Goal: Information Seeking & Learning: Find specific fact

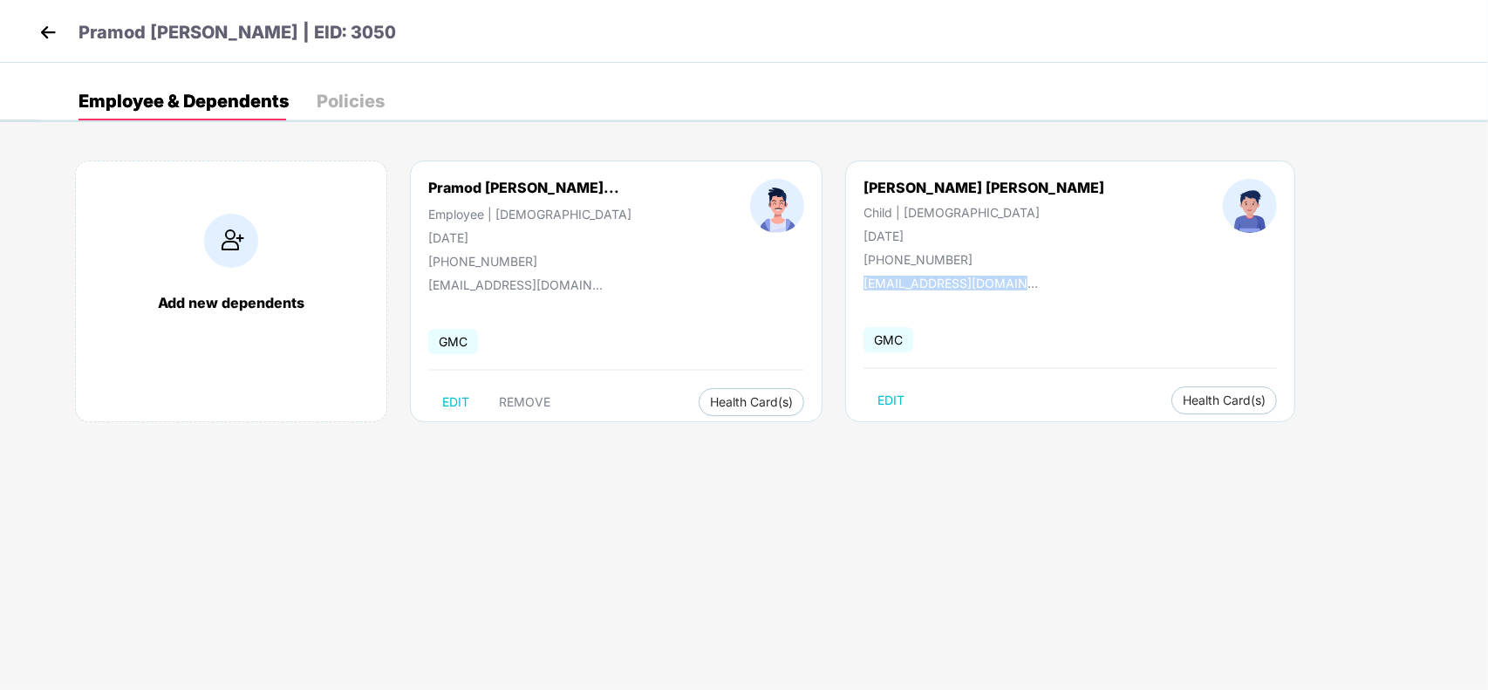
click at [51, 32] on img at bounding box center [48, 32] width 26 height 26
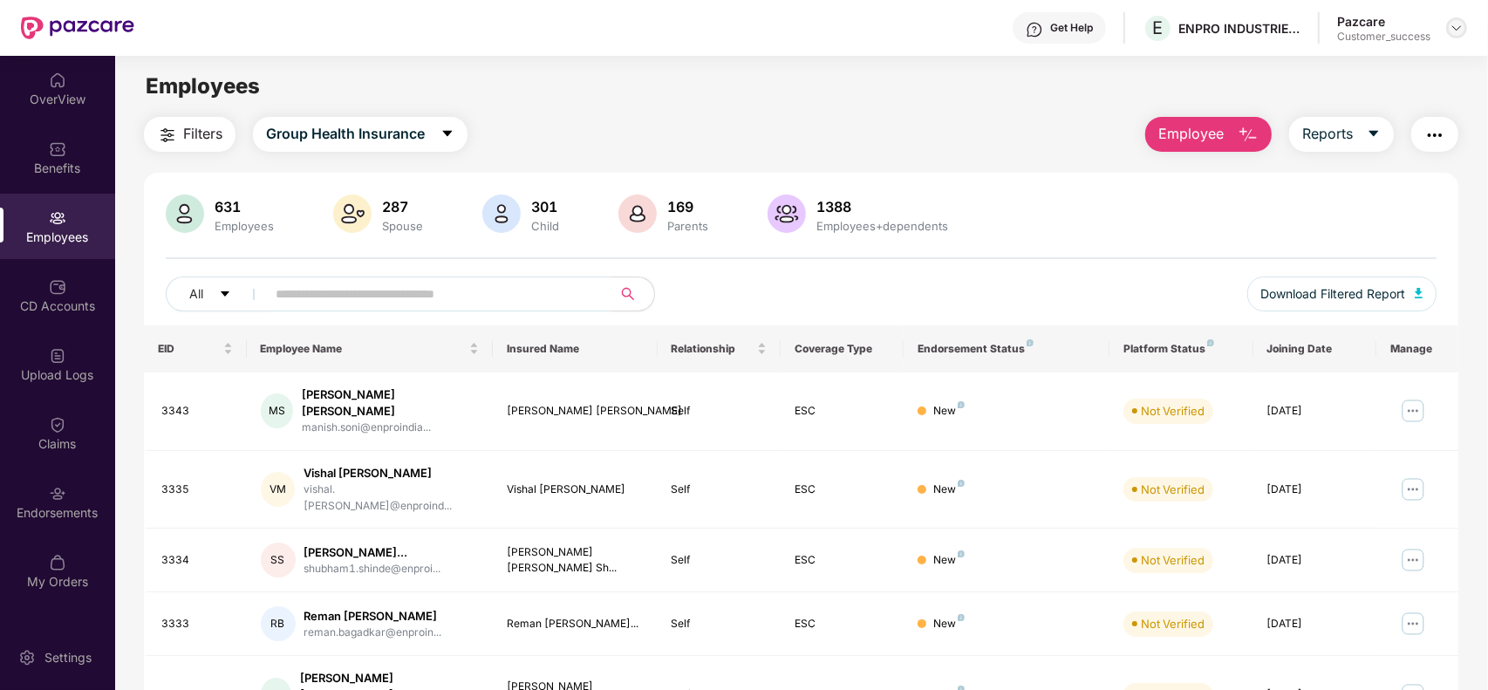
click at [1461, 24] on img at bounding box center [1457, 28] width 14 height 14
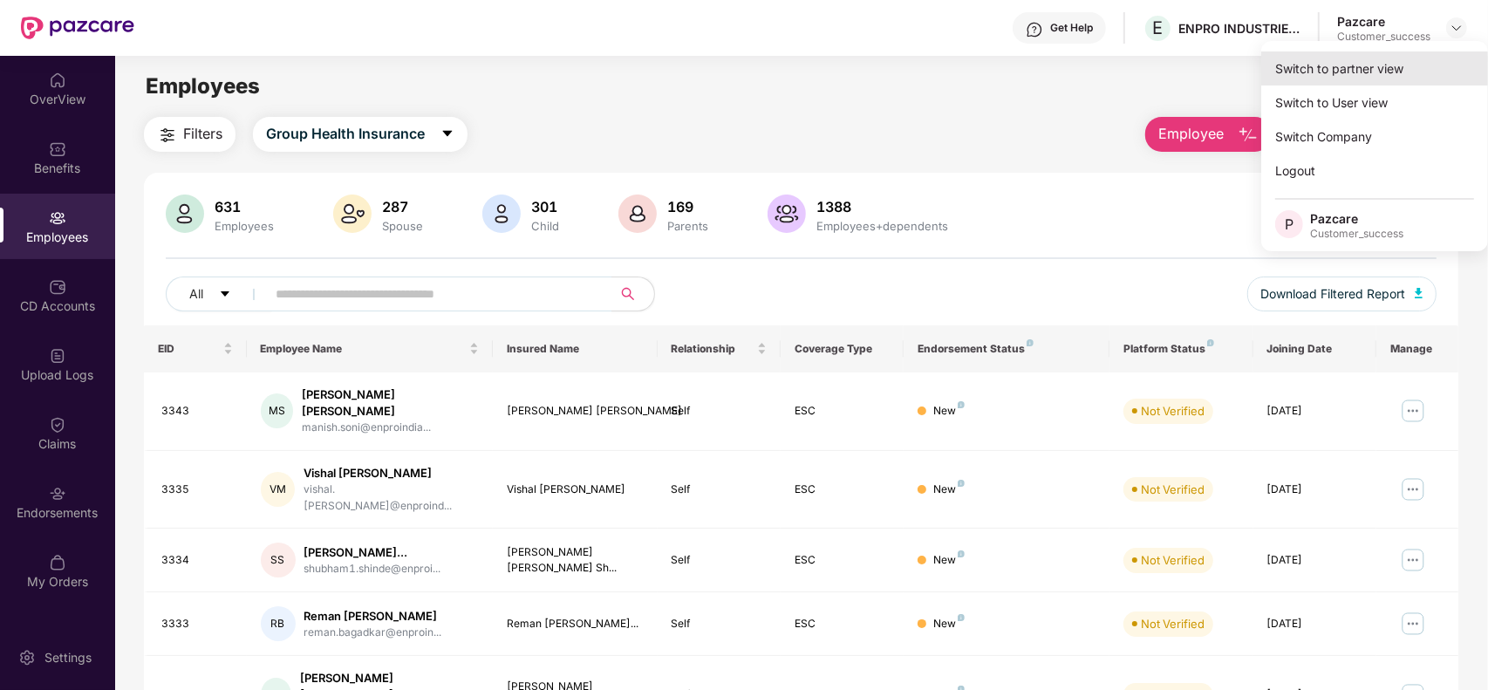
click at [1359, 63] on div "Switch to partner view" at bounding box center [1374, 68] width 227 height 34
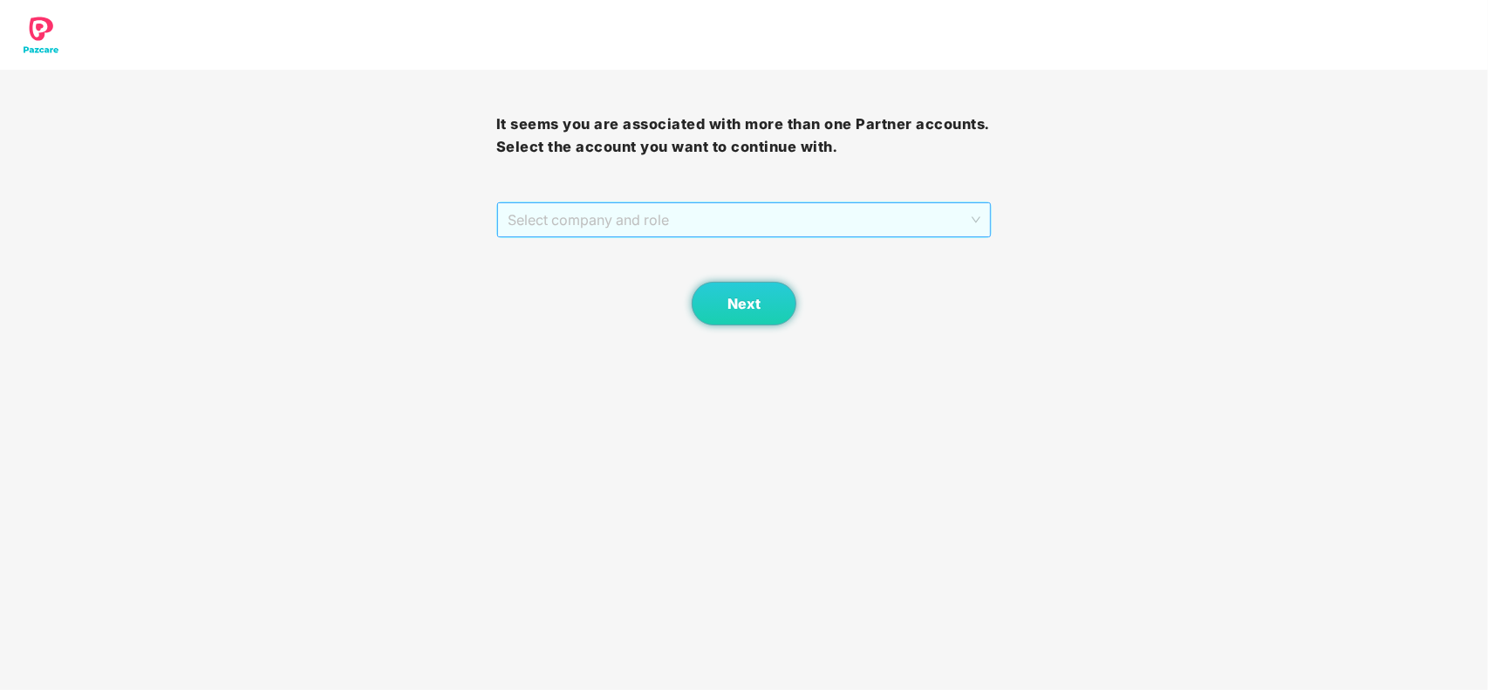
click at [568, 227] on span "Select company and role" at bounding box center [745, 219] width 474 height 33
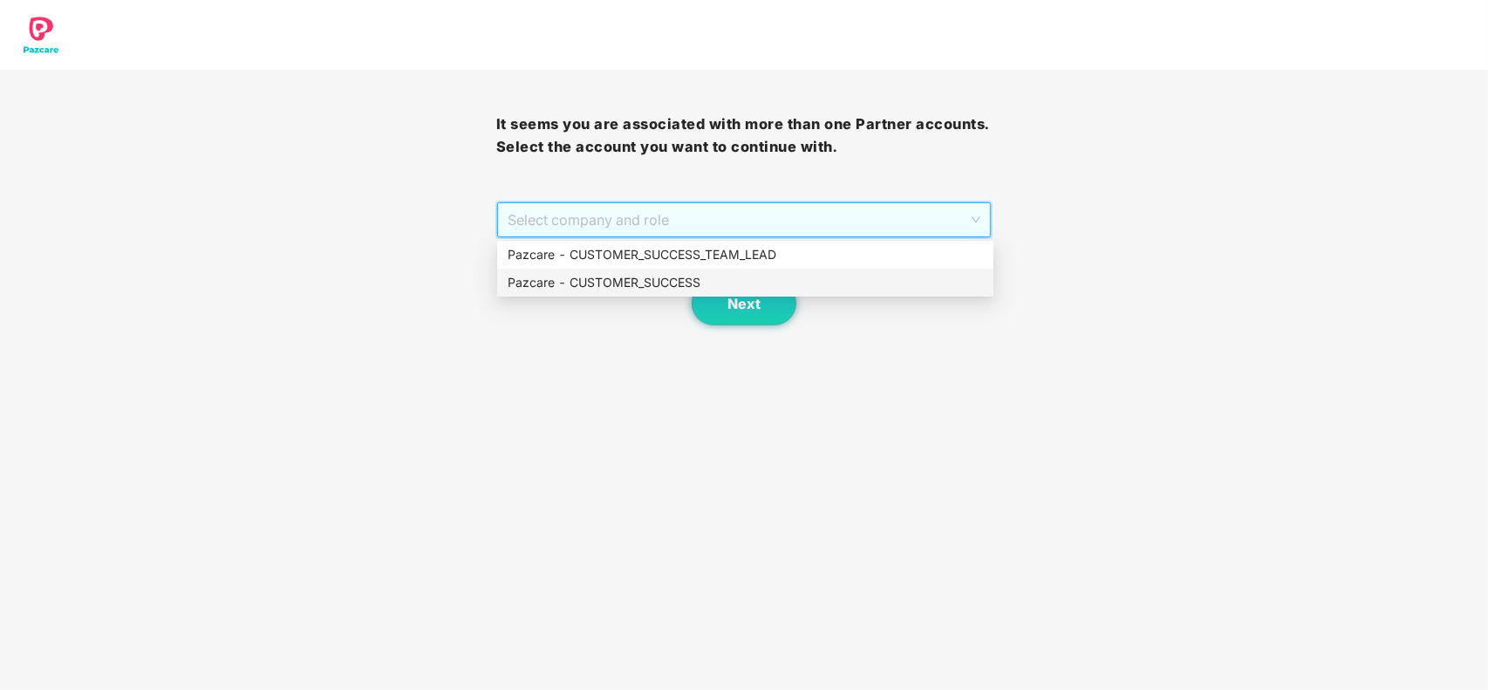
click at [572, 273] on div "Pazcare - CUSTOMER_SUCCESS" at bounding box center [745, 282] width 475 height 19
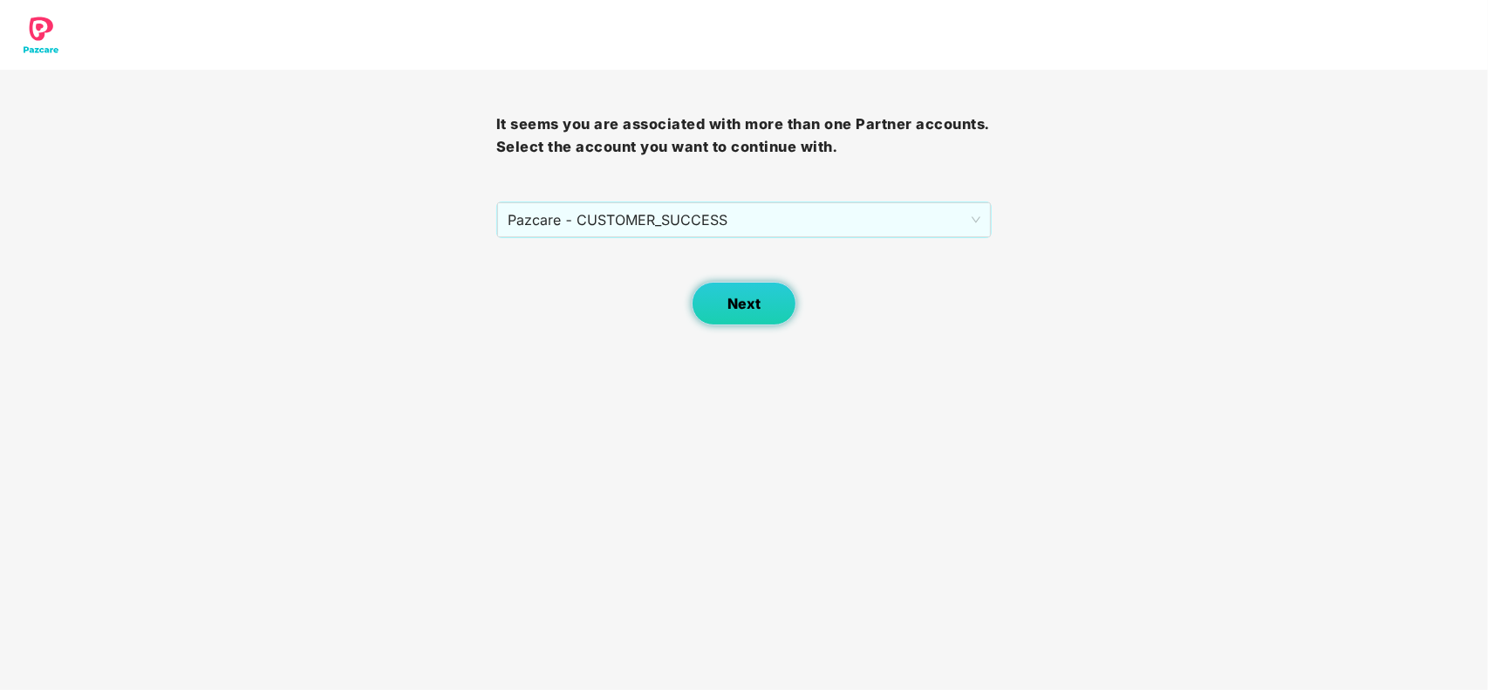
click at [739, 308] on span "Next" at bounding box center [744, 304] width 33 height 17
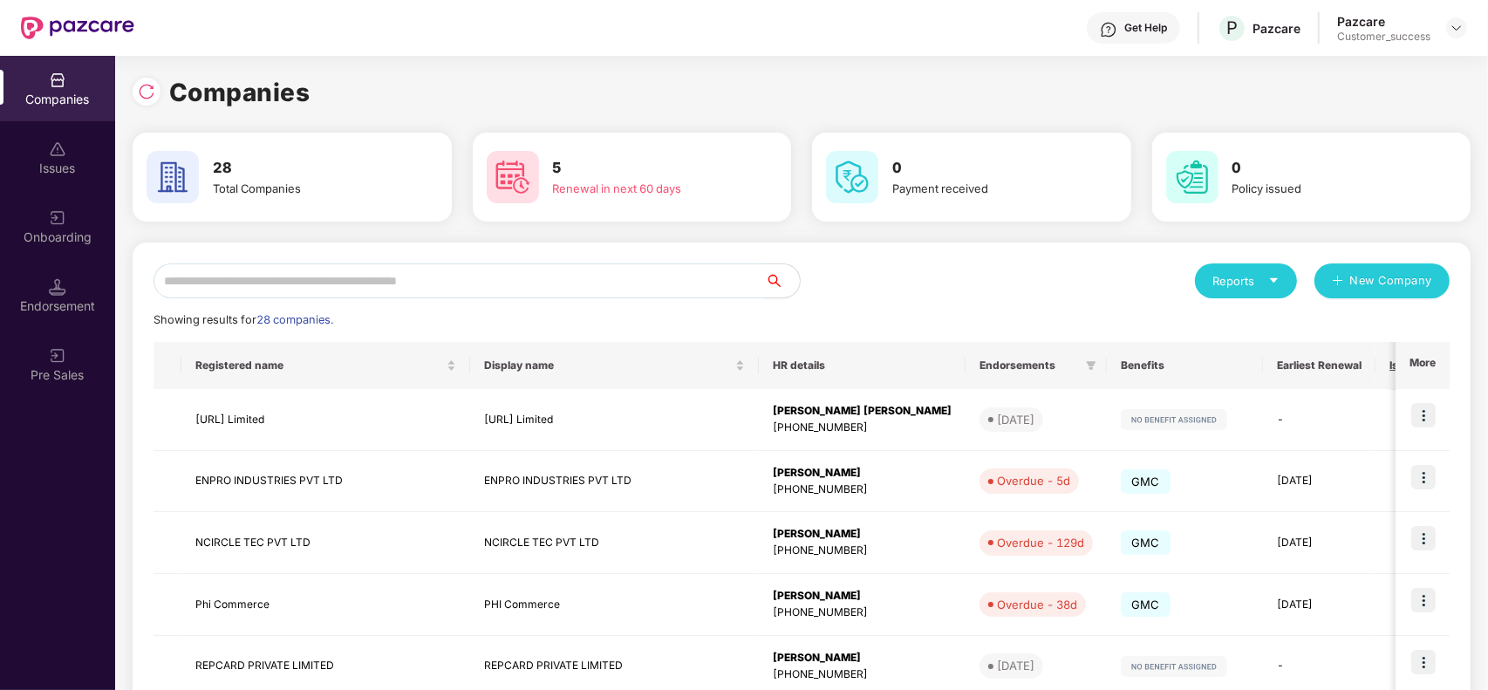
click at [327, 295] on input "text" at bounding box center [460, 280] width 612 height 35
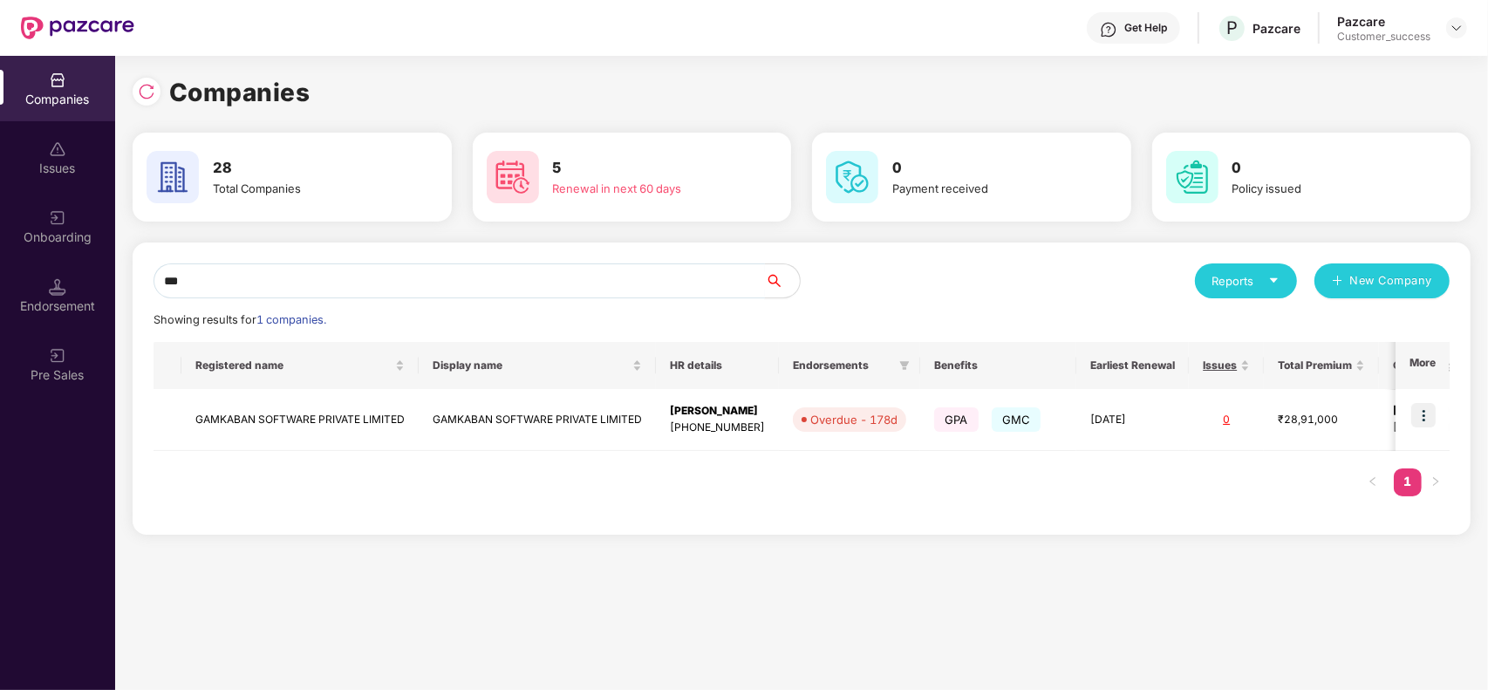
type input "***"
click at [1418, 417] on img at bounding box center [1424, 415] width 24 height 24
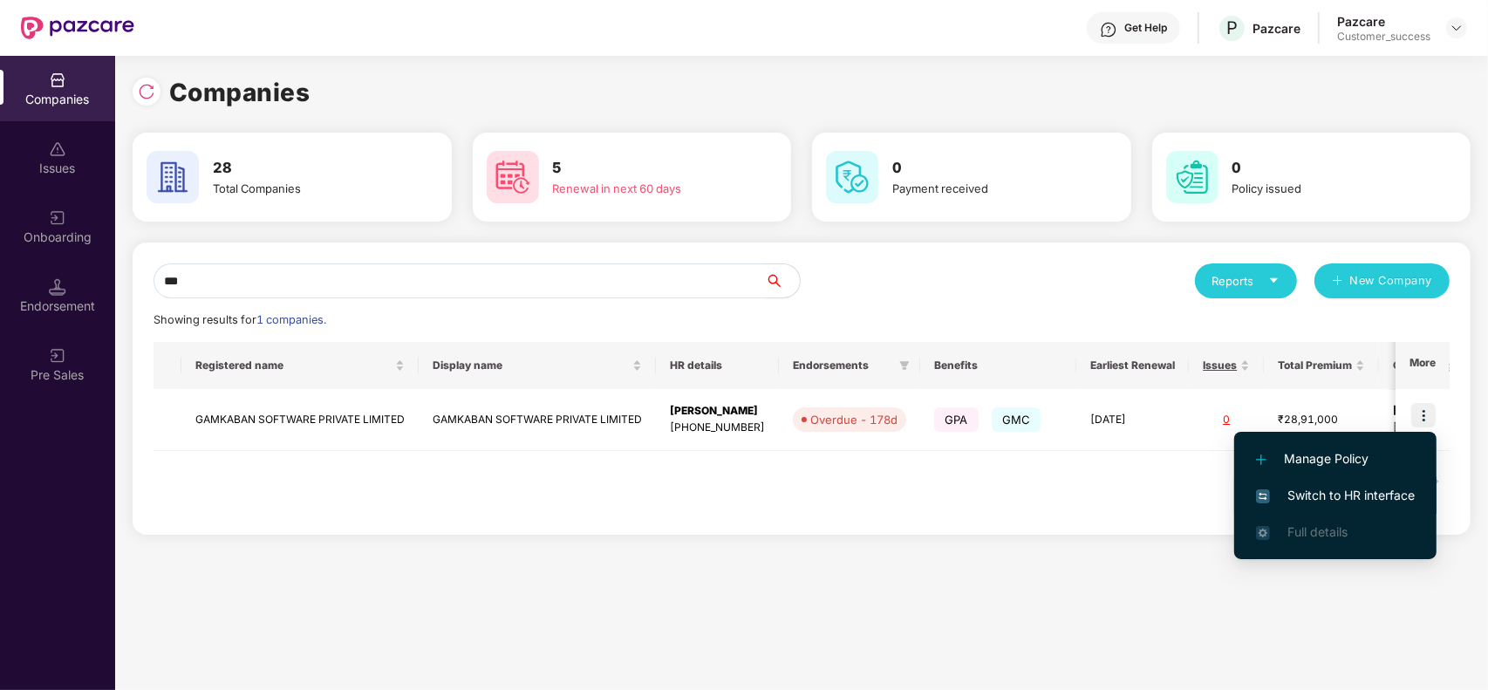
click at [1331, 482] on li "Switch to HR interface" at bounding box center [1335, 495] width 202 height 37
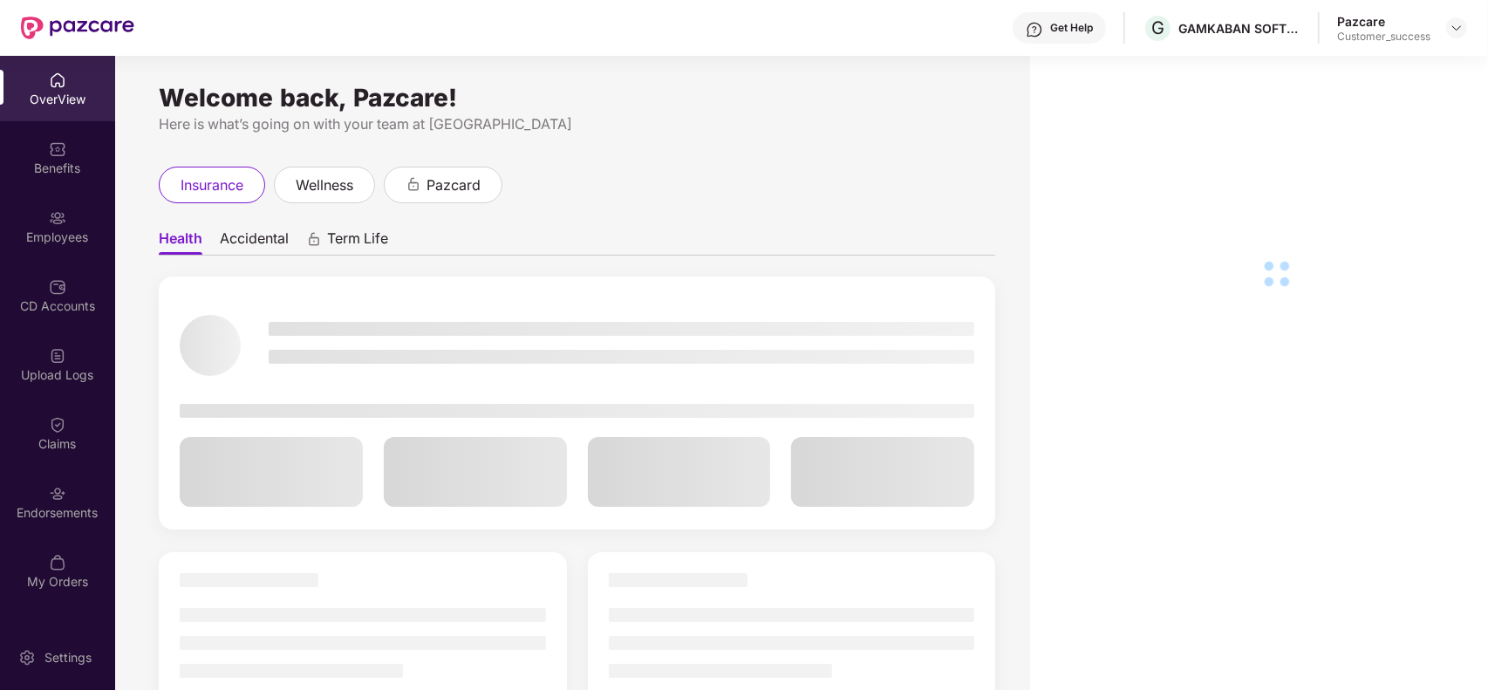
click at [74, 245] on div "Employees" at bounding box center [57, 237] width 115 height 17
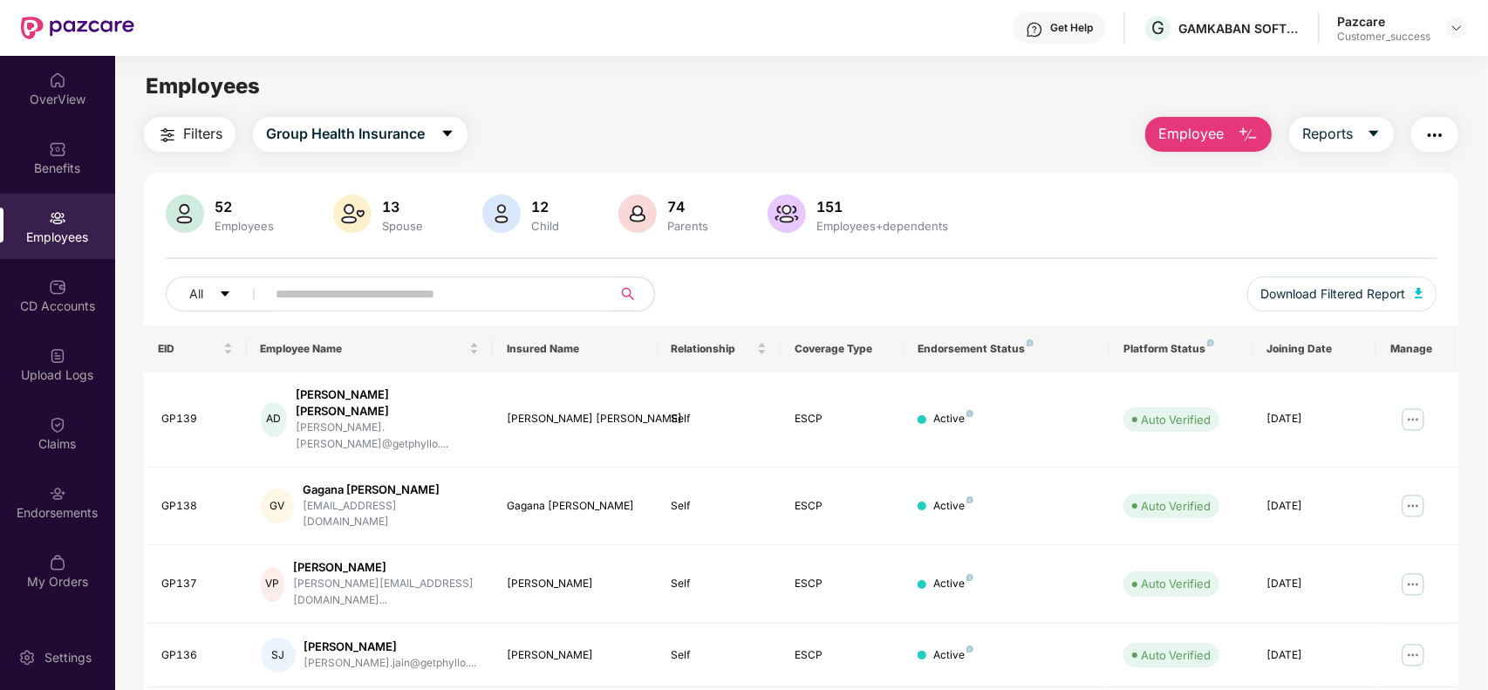
click at [363, 303] on input "text" at bounding box center [432, 294] width 313 height 26
paste input "**********"
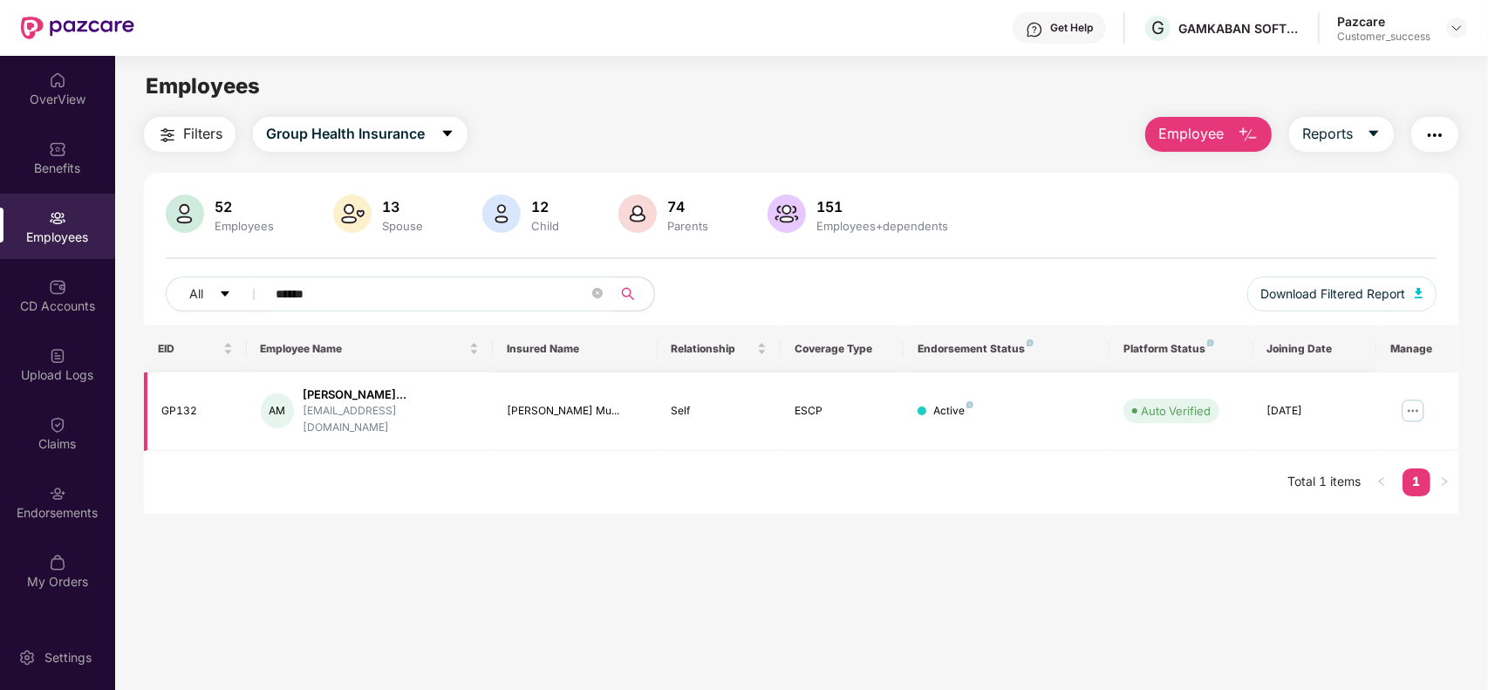
type input "******"
click at [1413, 414] on img at bounding box center [1413, 411] width 28 height 28
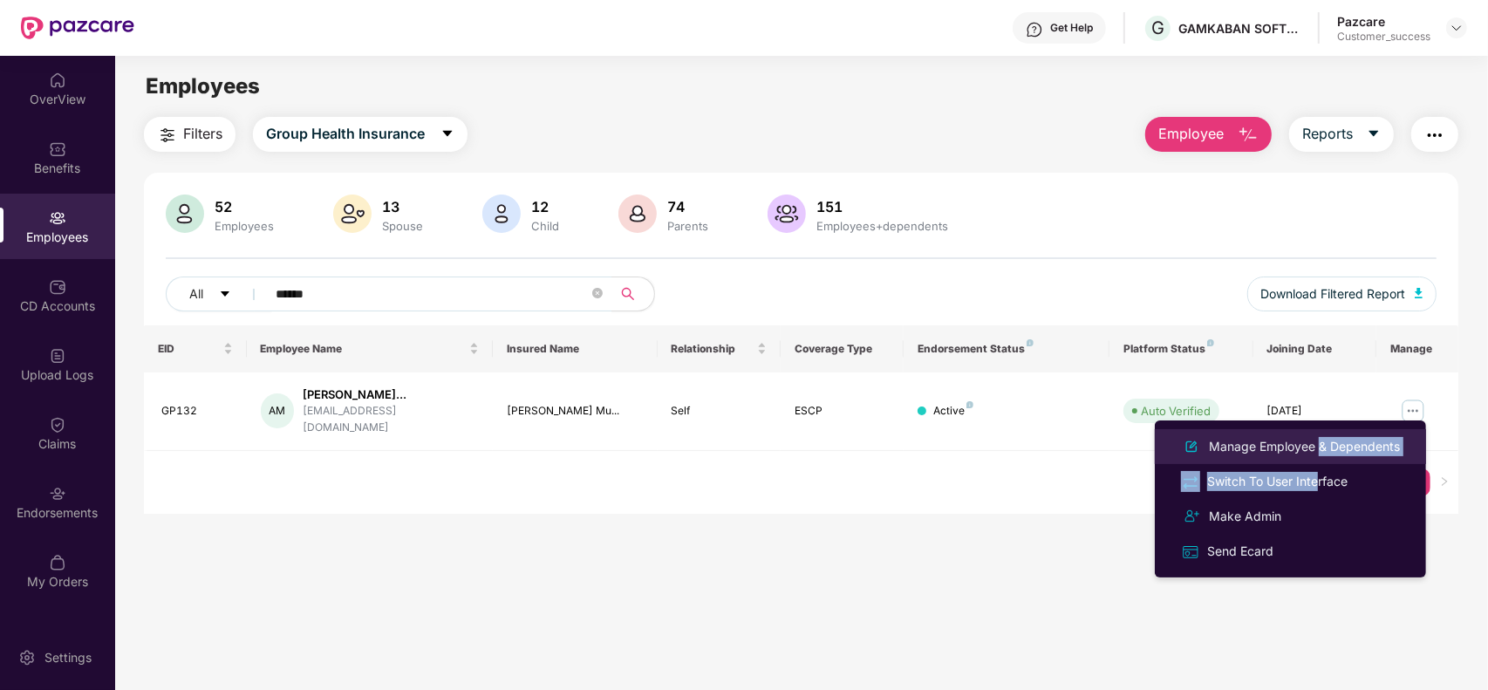
drag, startPoint x: 1318, startPoint y: 476, endPoint x: 1315, endPoint y: 455, distance: 22.1
click at [1315, 455] on ul "Manage Employee & Dependents Switch To User Interface Make Admin Send Ecard" at bounding box center [1290, 498] width 271 height 157
click at [1276, 449] on div "Manage Employee & Dependents" at bounding box center [1305, 446] width 198 height 19
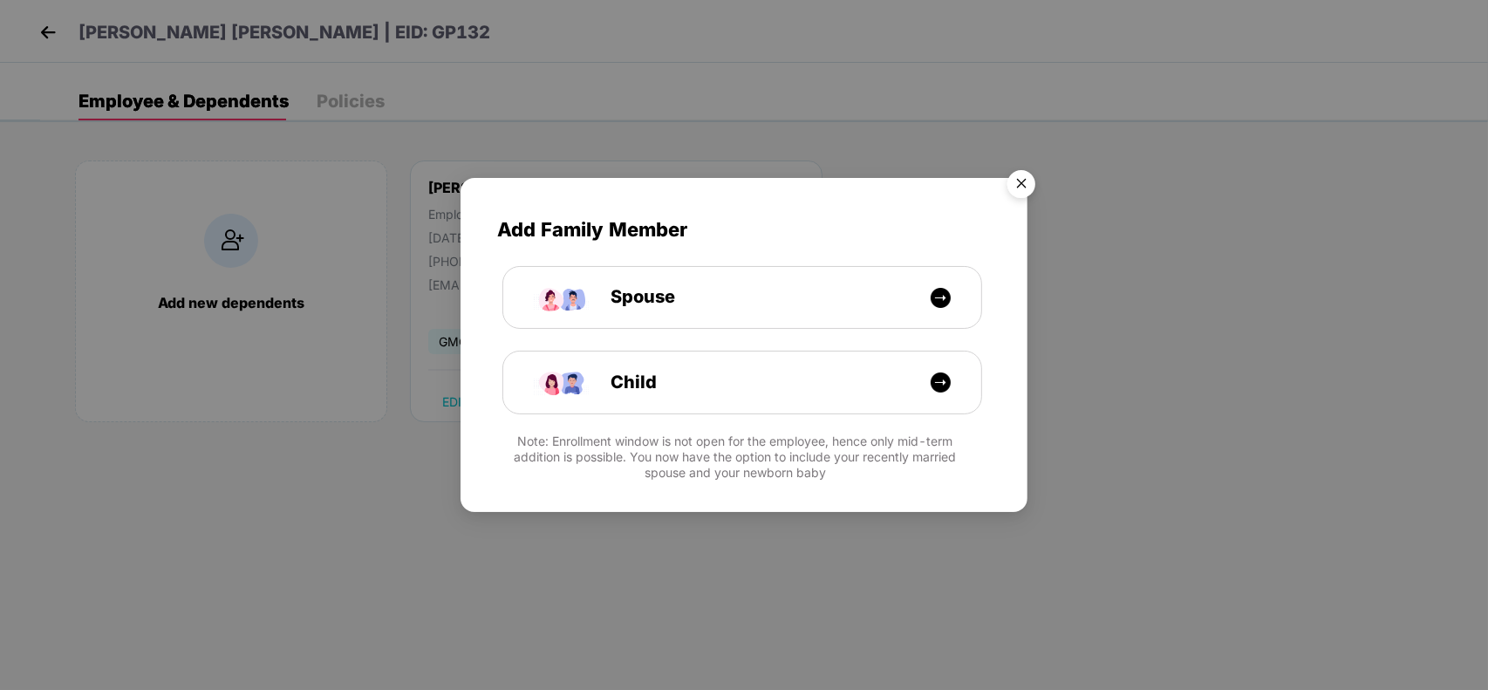
click at [1014, 181] on img "Close" at bounding box center [1021, 186] width 49 height 49
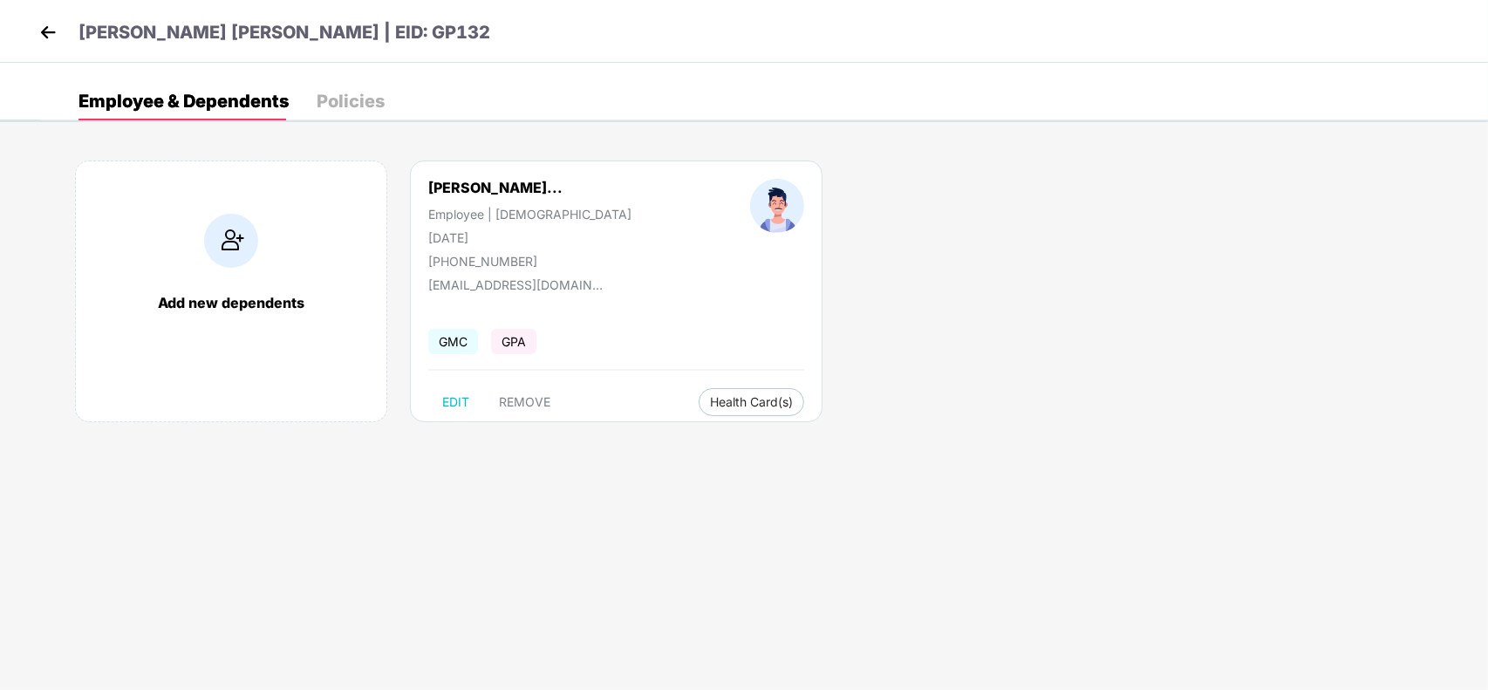
click at [42, 44] on img at bounding box center [48, 32] width 26 height 26
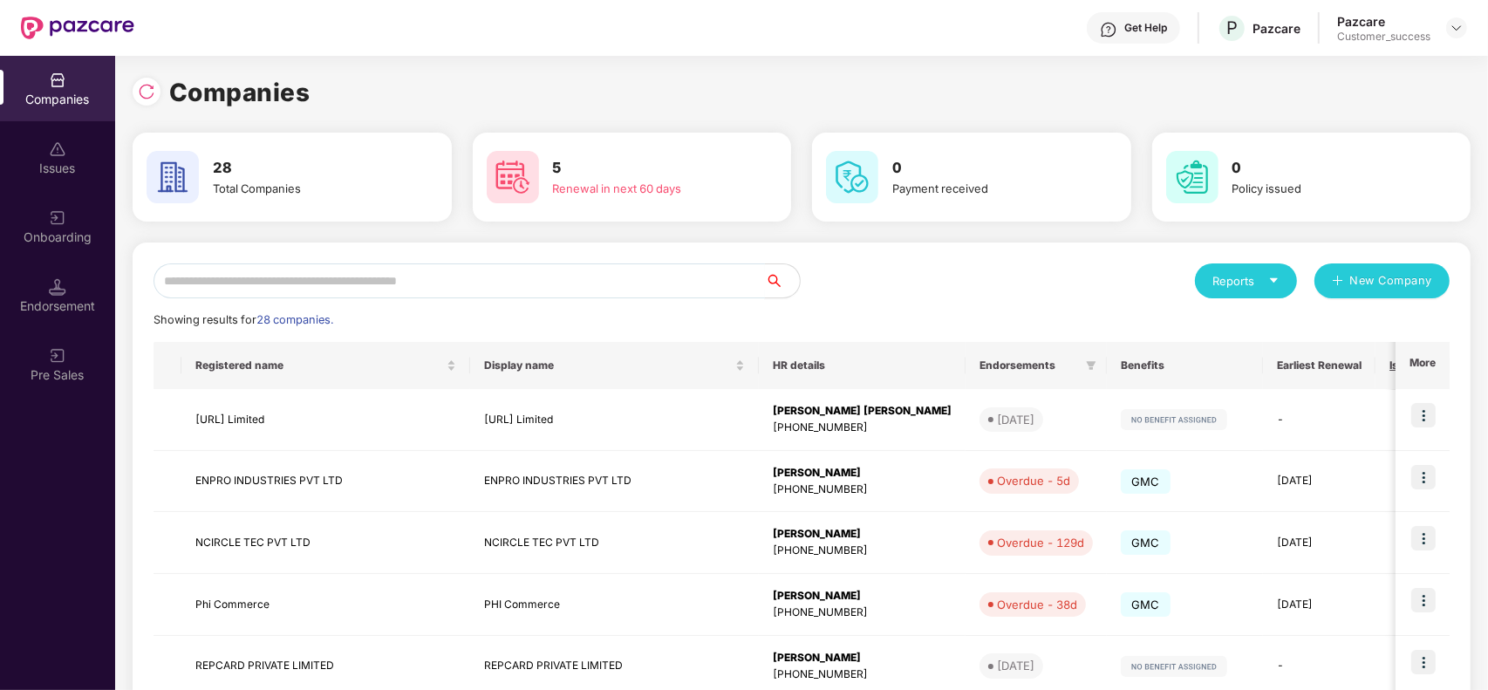
click at [624, 284] on input "text" at bounding box center [460, 280] width 612 height 35
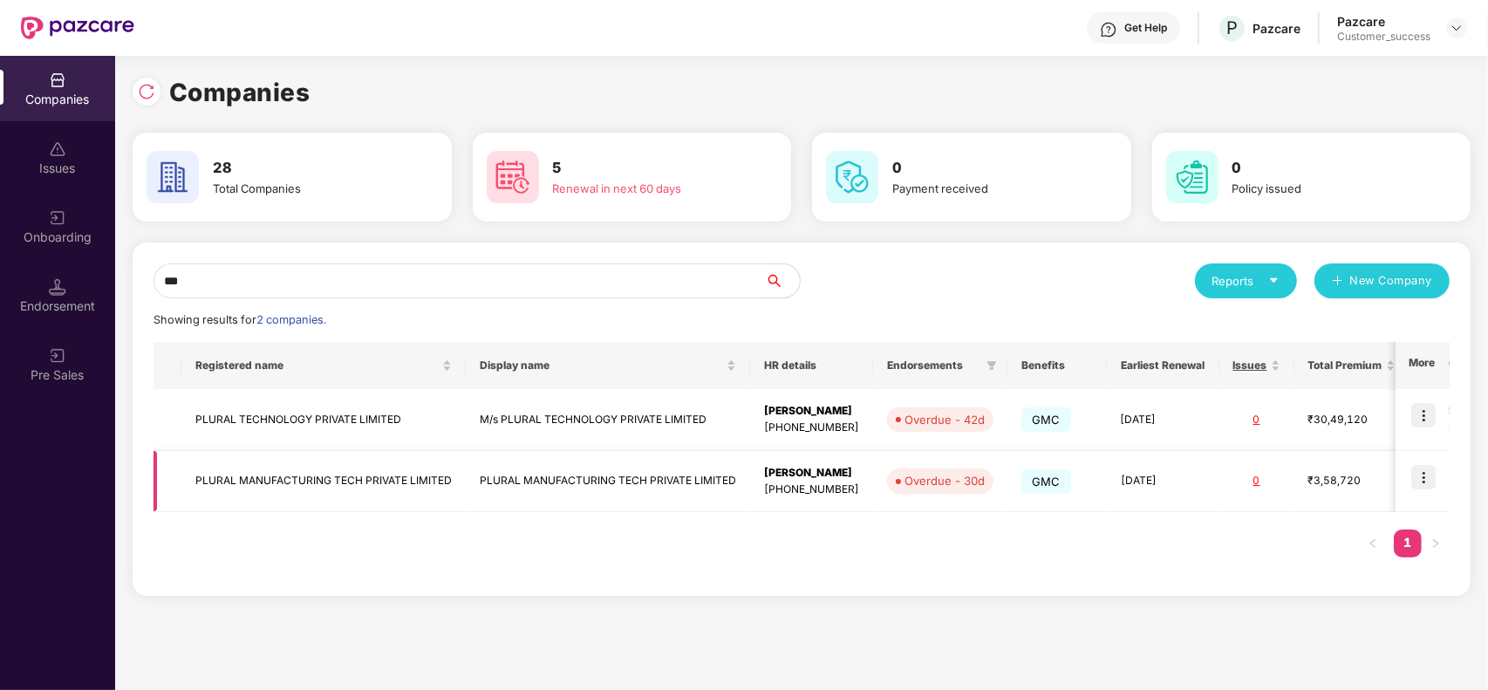
type input "***"
click at [1427, 481] on img at bounding box center [1424, 477] width 24 height 24
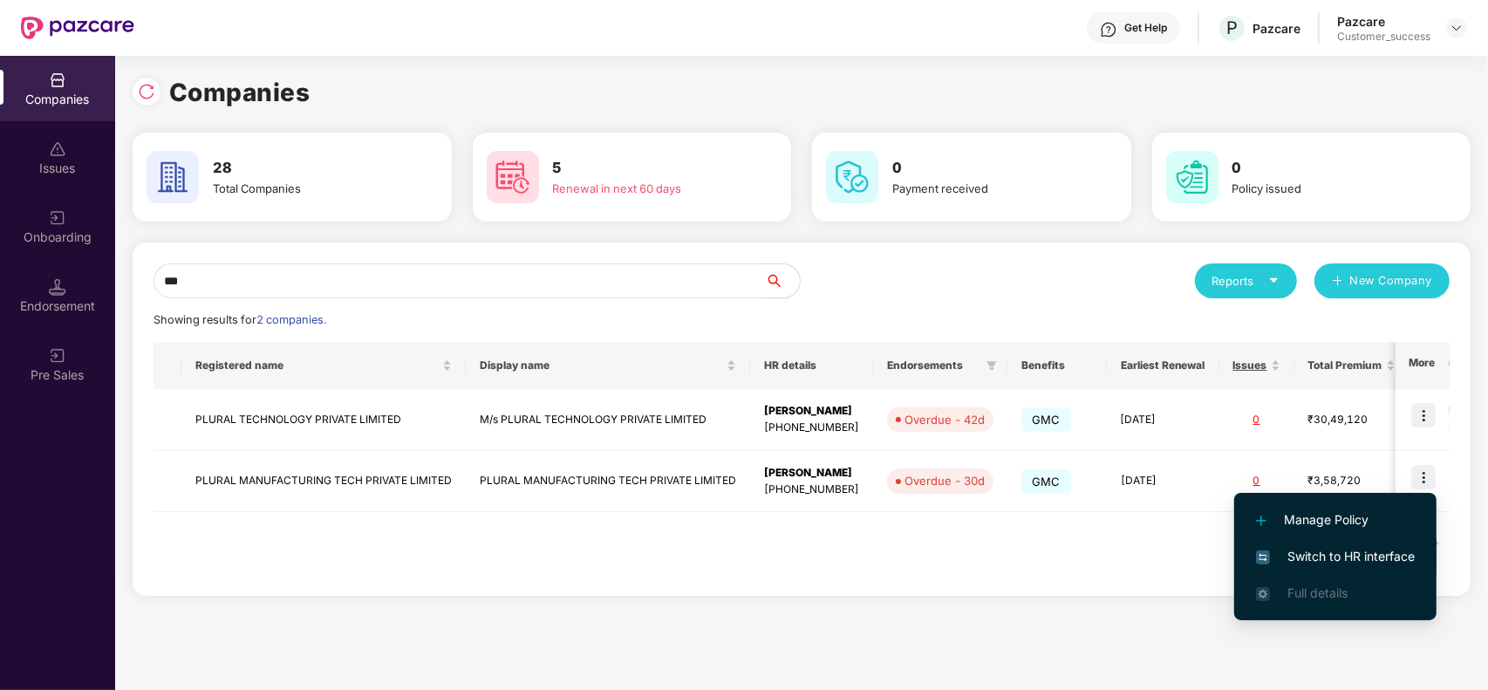
click at [1335, 554] on span "Switch to HR interface" at bounding box center [1335, 556] width 159 height 19
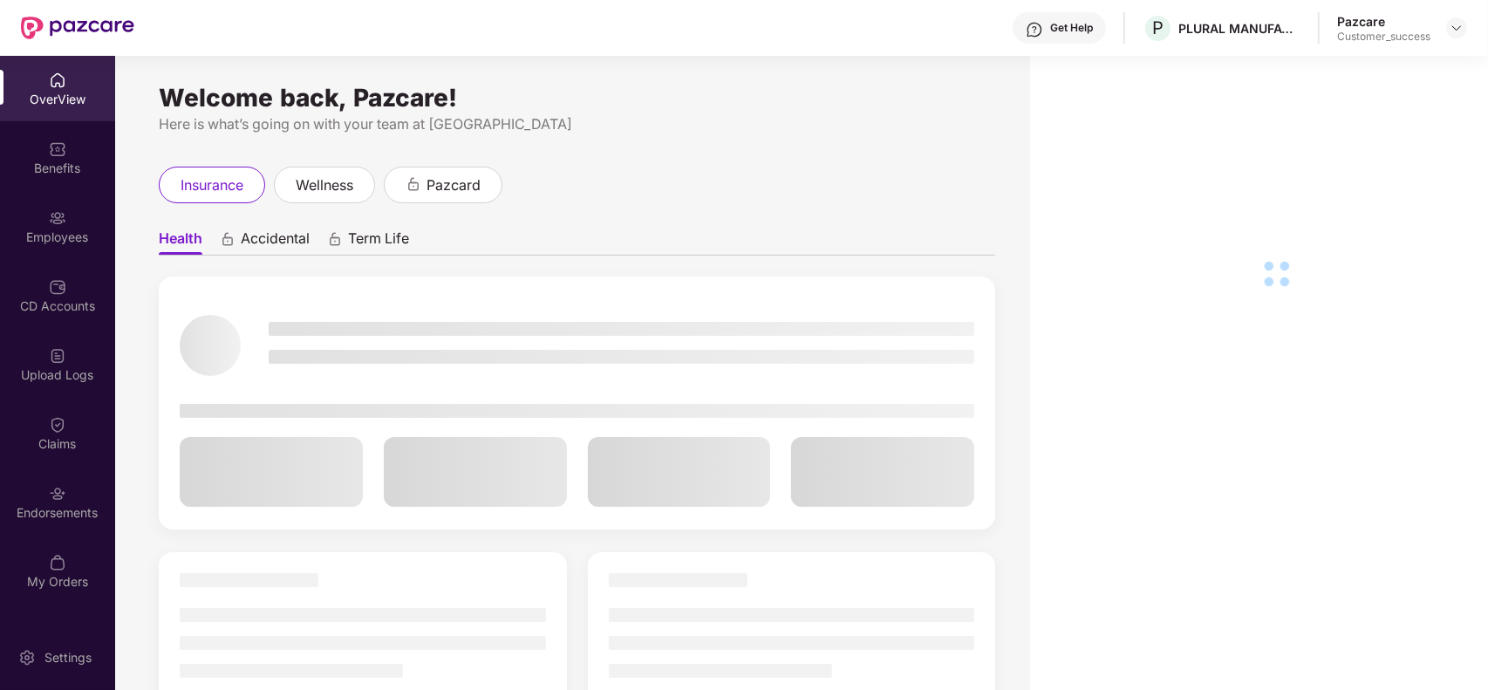
click at [62, 236] on div "Employees" at bounding box center [57, 237] width 115 height 17
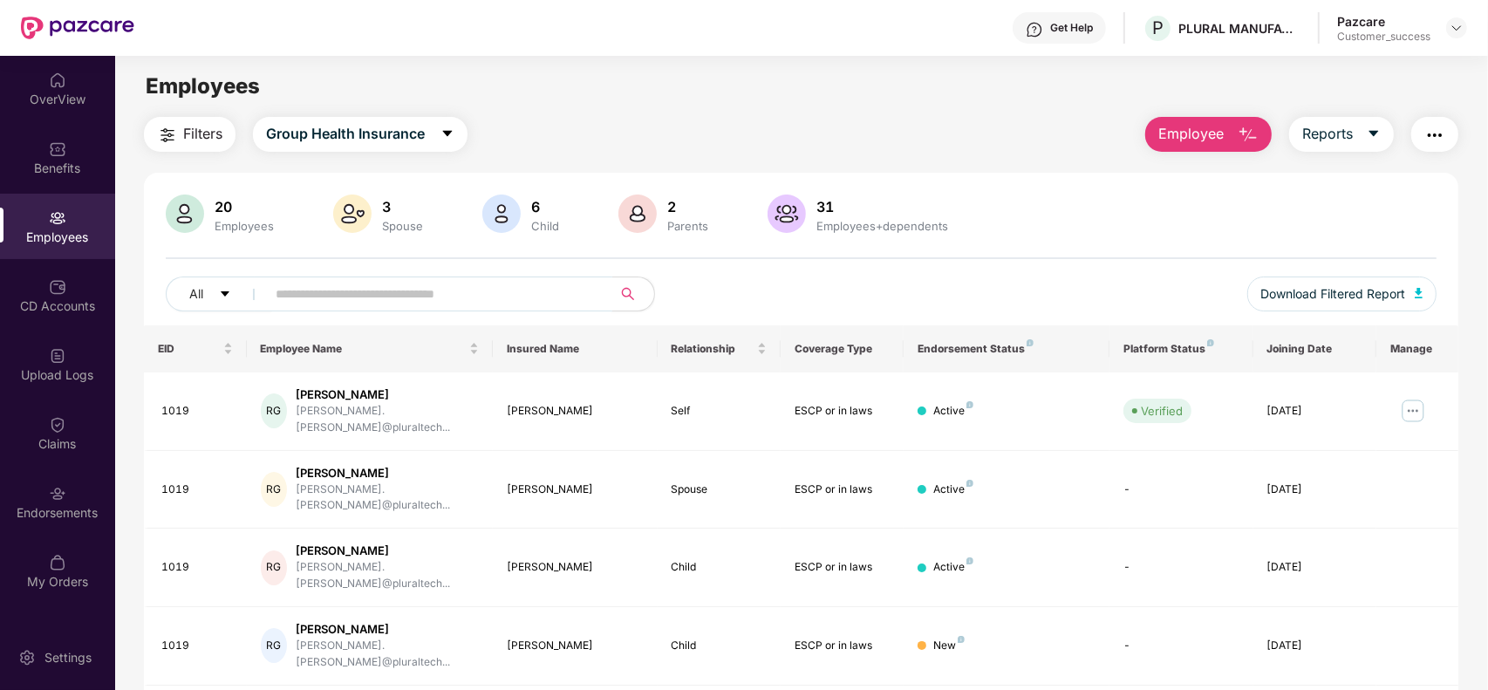
click at [350, 291] on input "text" at bounding box center [432, 294] width 313 height 26
paste input "**********"
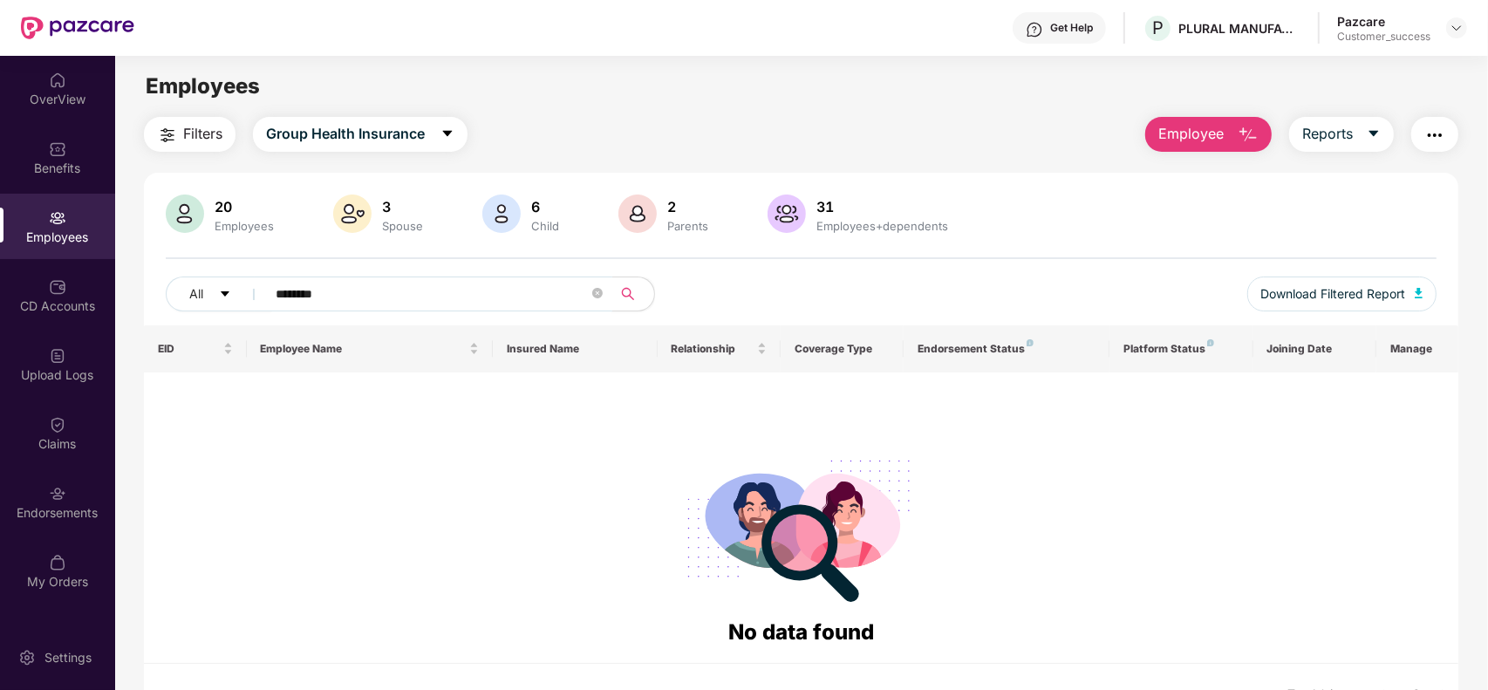
type input "*******"
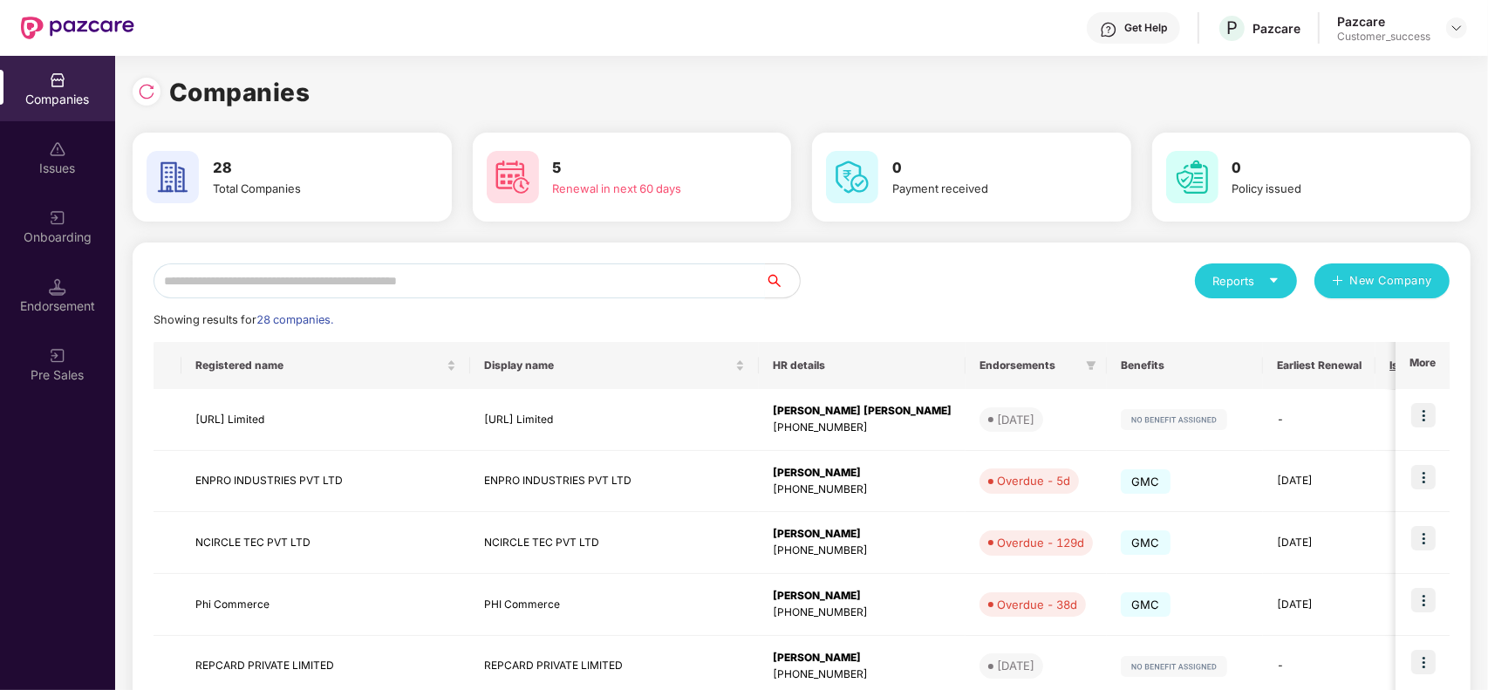
click at [629, 266] on input "text" at bounding box center [460, 280] width 612 height 35
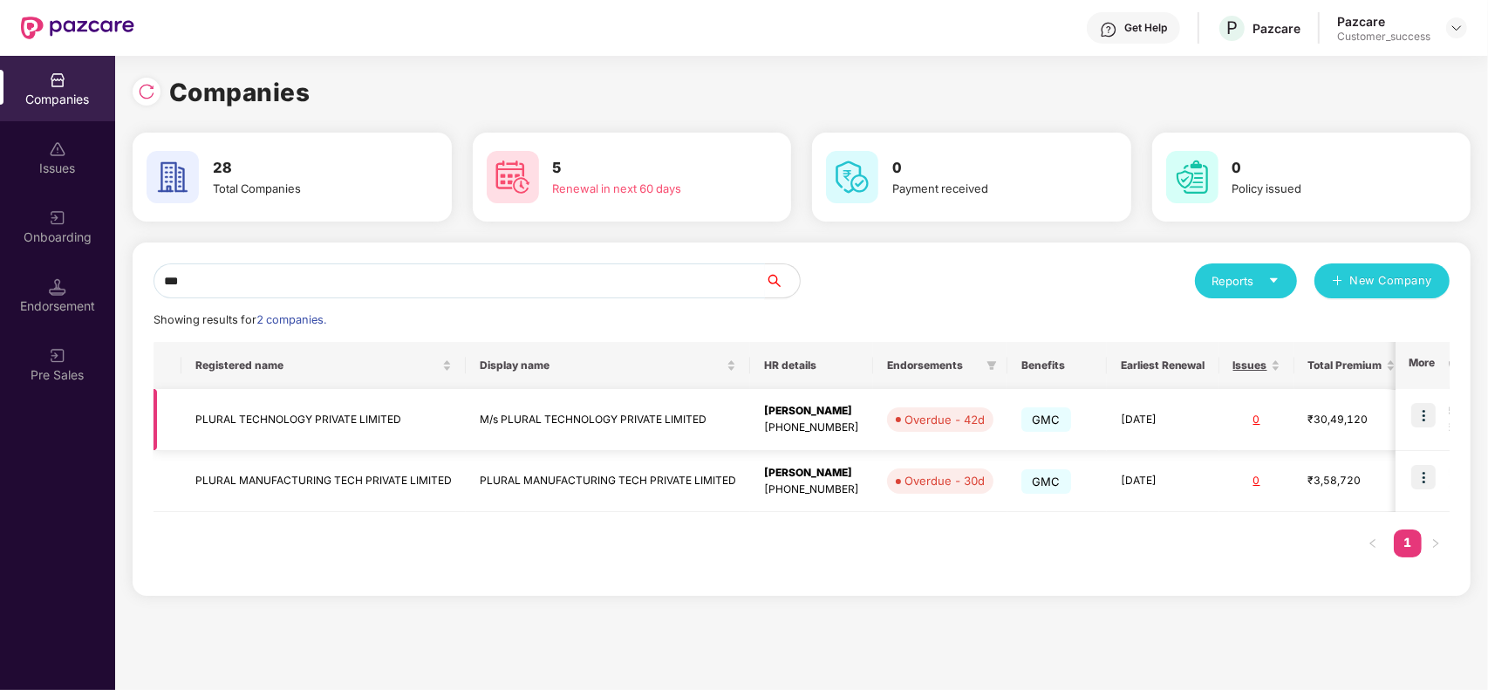
type input "***"
click at [1424, 420] on img at bounding box center [1424, 415] width 24 height 24
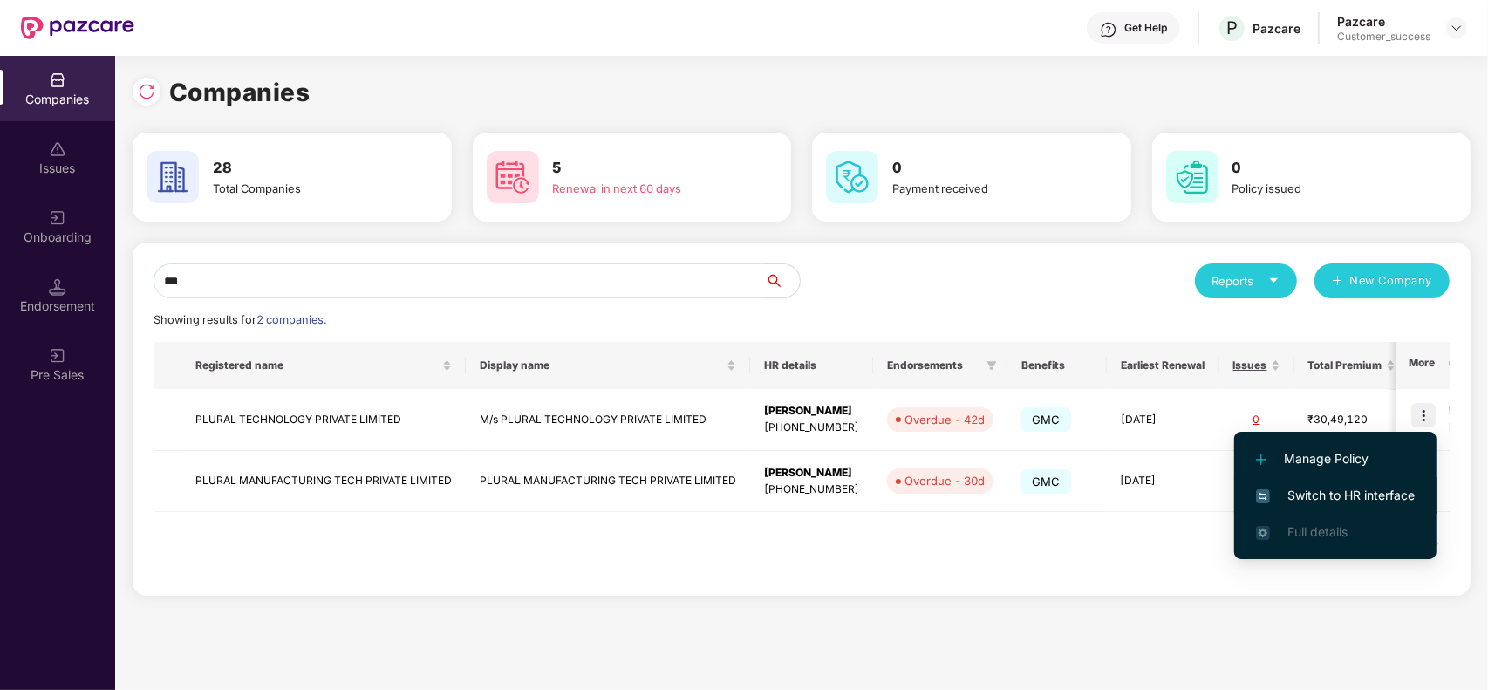
click at [1346, 493] on span "Switch to HR interface" at bounding box center [1335, 495] width 159 height 19
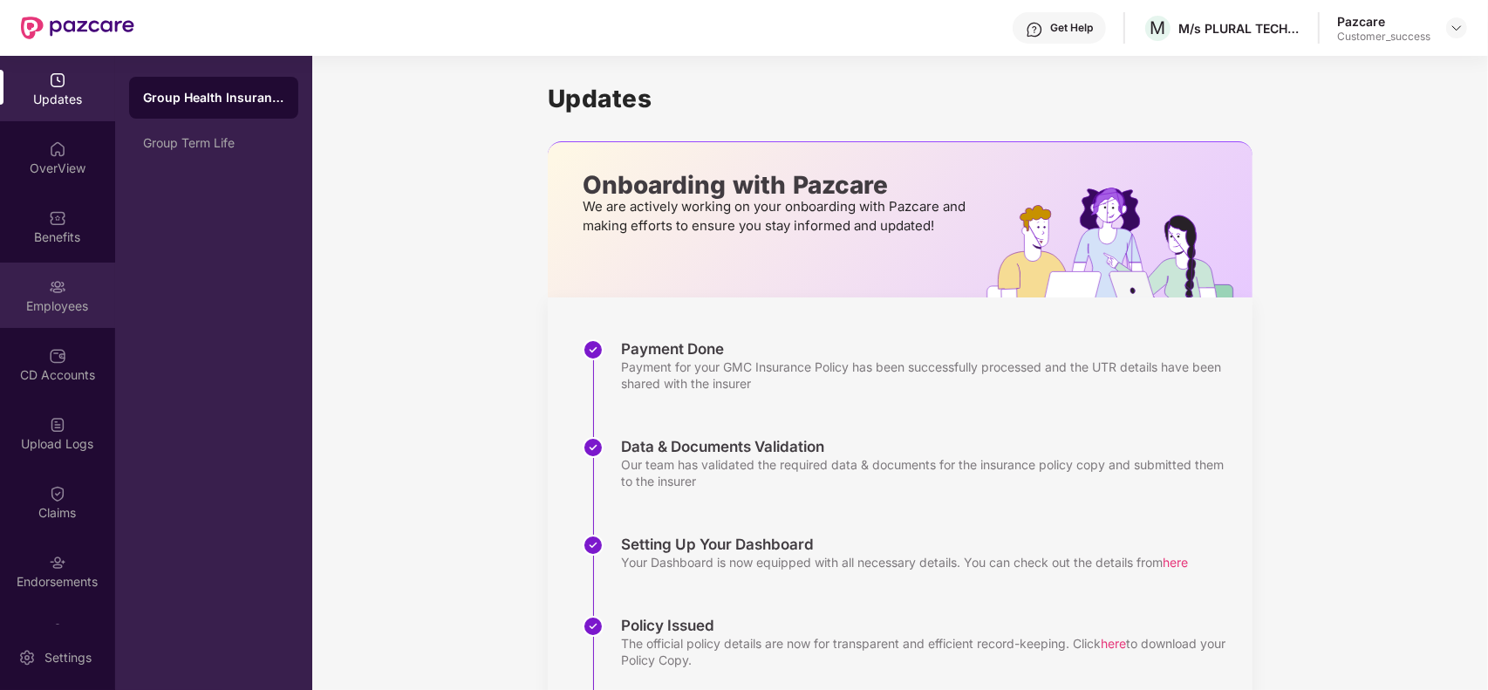
click at [49, 297] on div "Employees" at bounding box center [57, 305] width 115 height 17
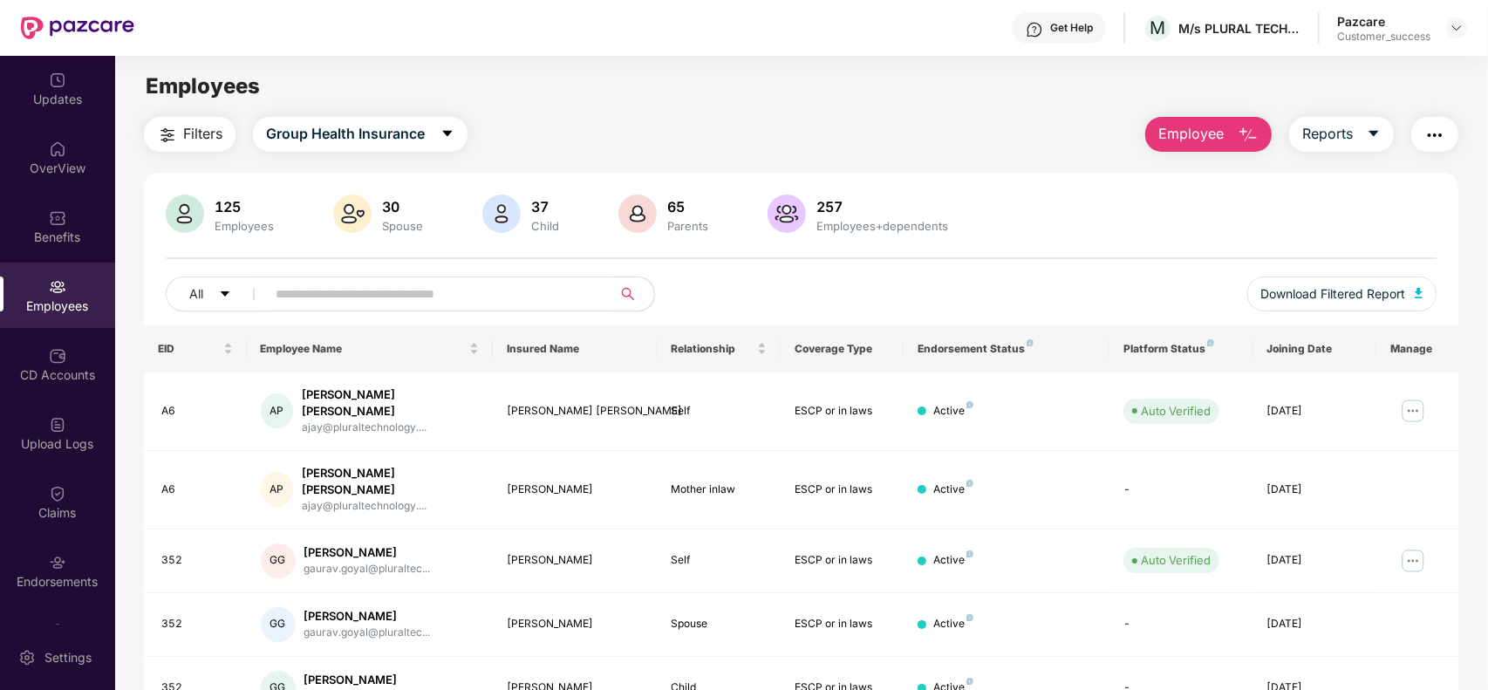
click at [434, 305] on input "text" at bounding box center [432, 294] width 313 height 26
paste input "**********"
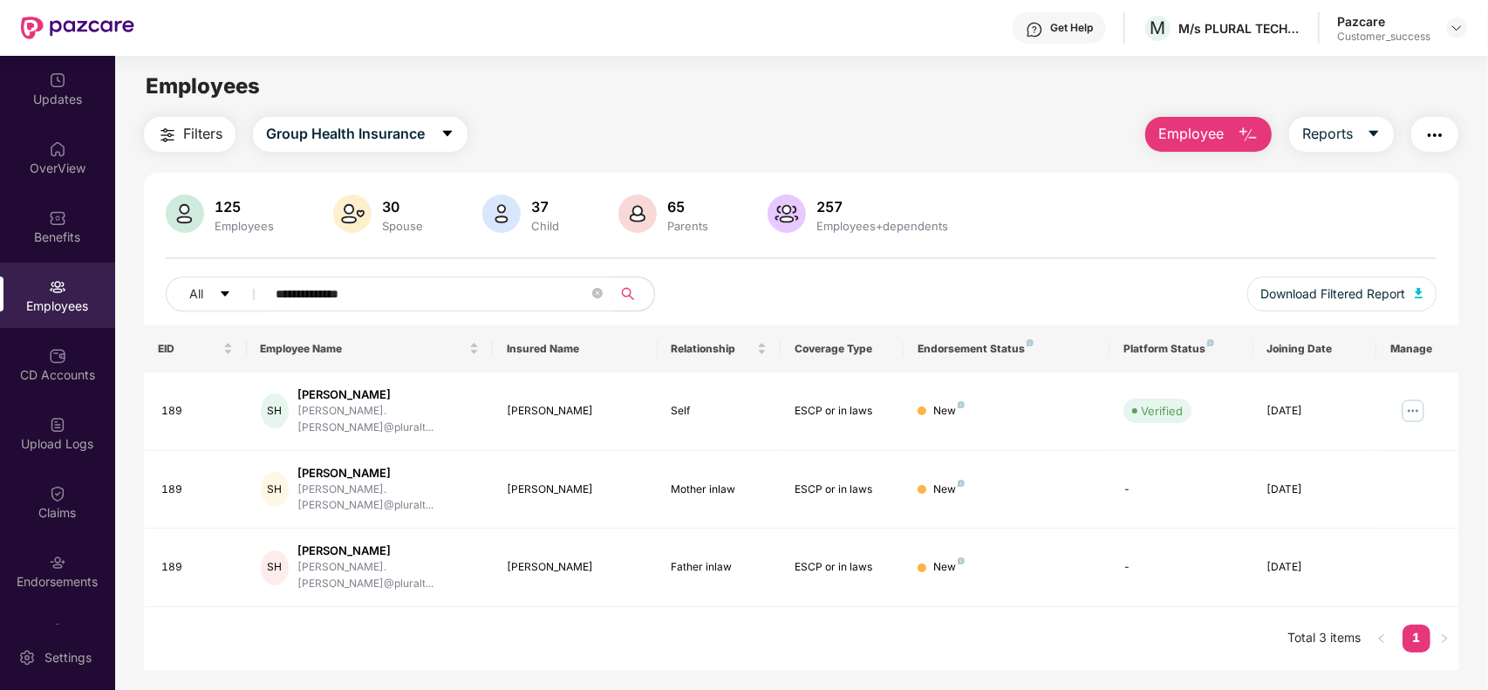
type input "**********"
click at [59, 446] on div "Upload Logs" at bounding box center [57, 443] width 115 height 17
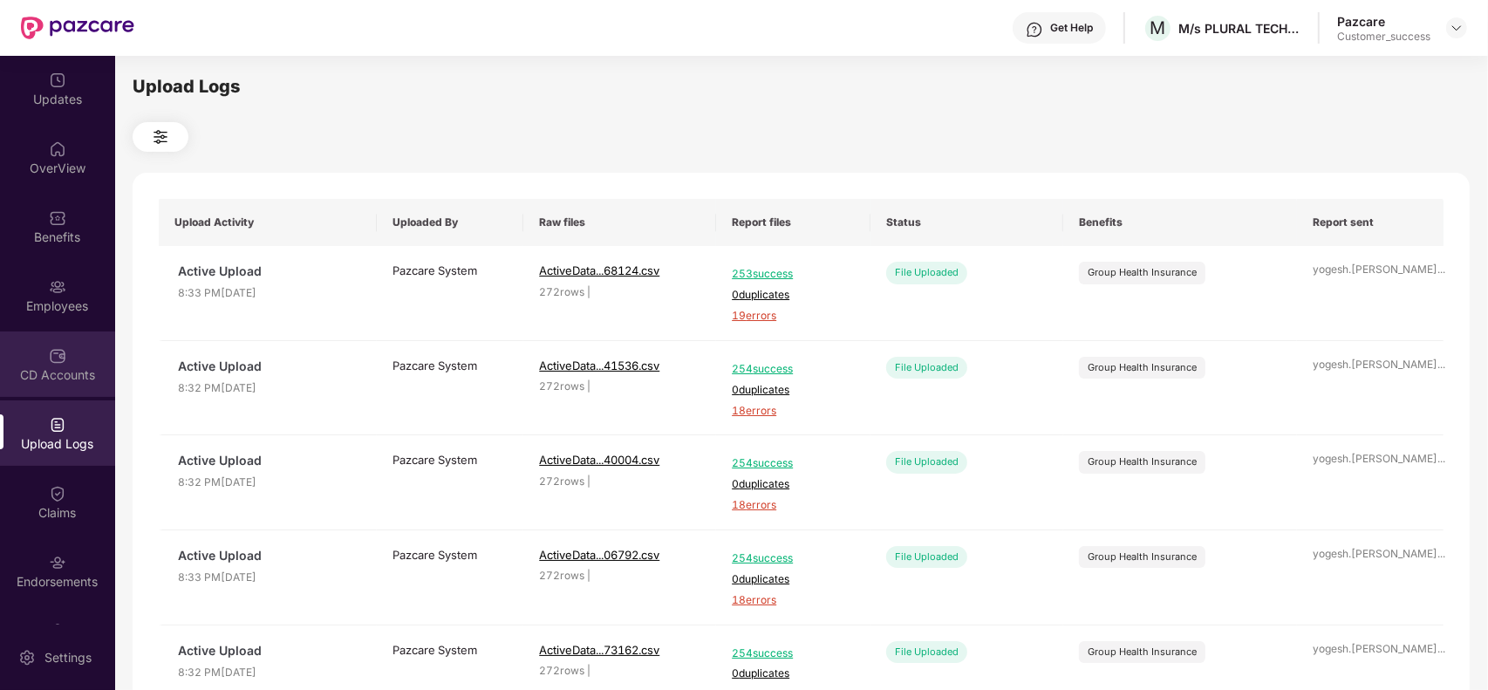
click at [53, 347] on img at bounding box center [57, 355] width 17 height 17
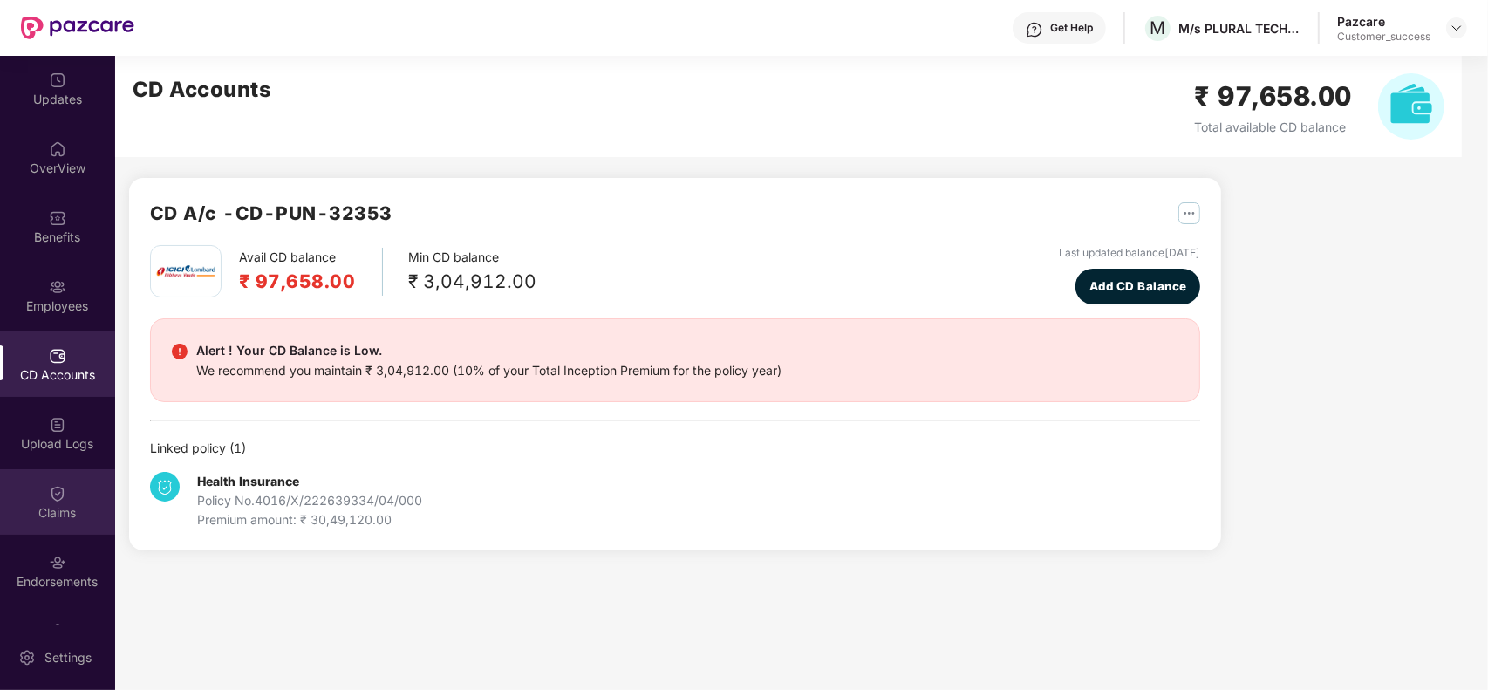
click at [72, 513] on div "Claims" at bounding box center [57, 512] width 115 height 17
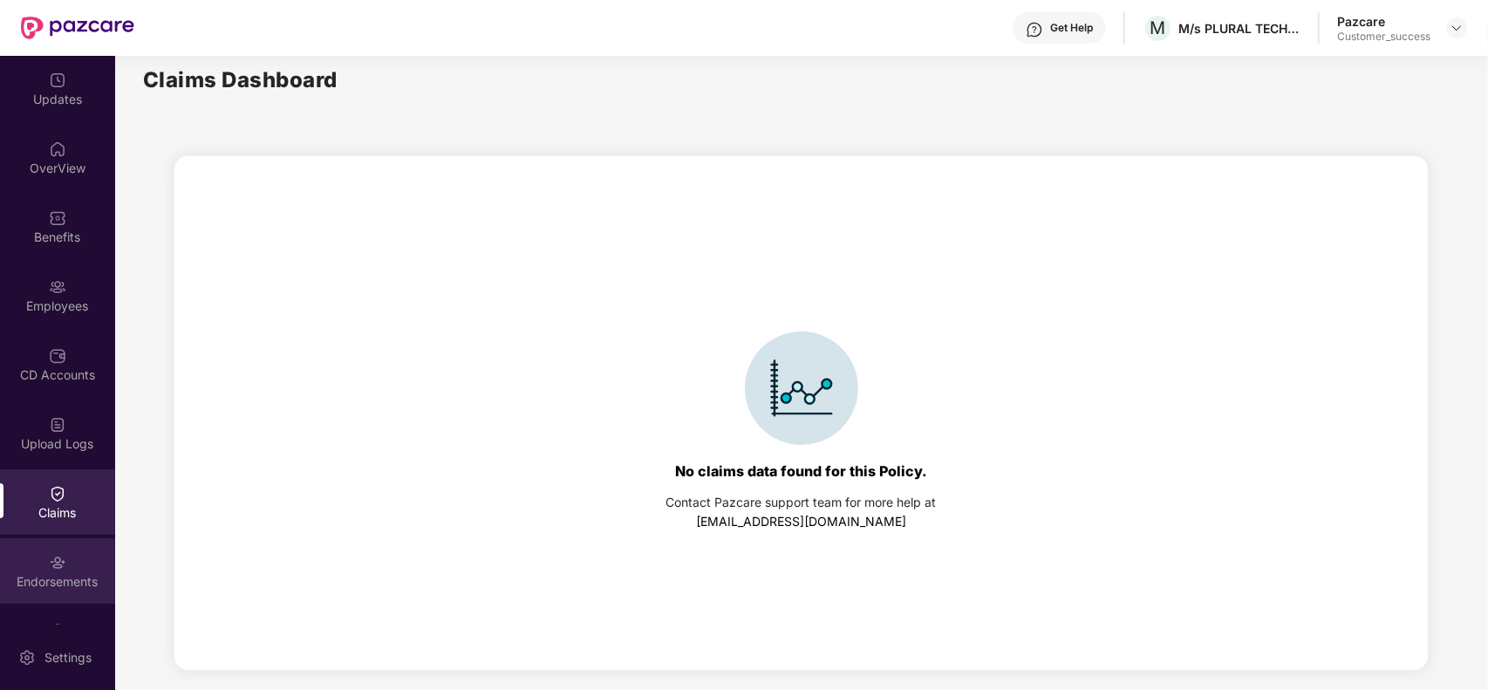
click at [65, 573] on div "Endorsements" at bounding box center [57, 581] width 115 height 17
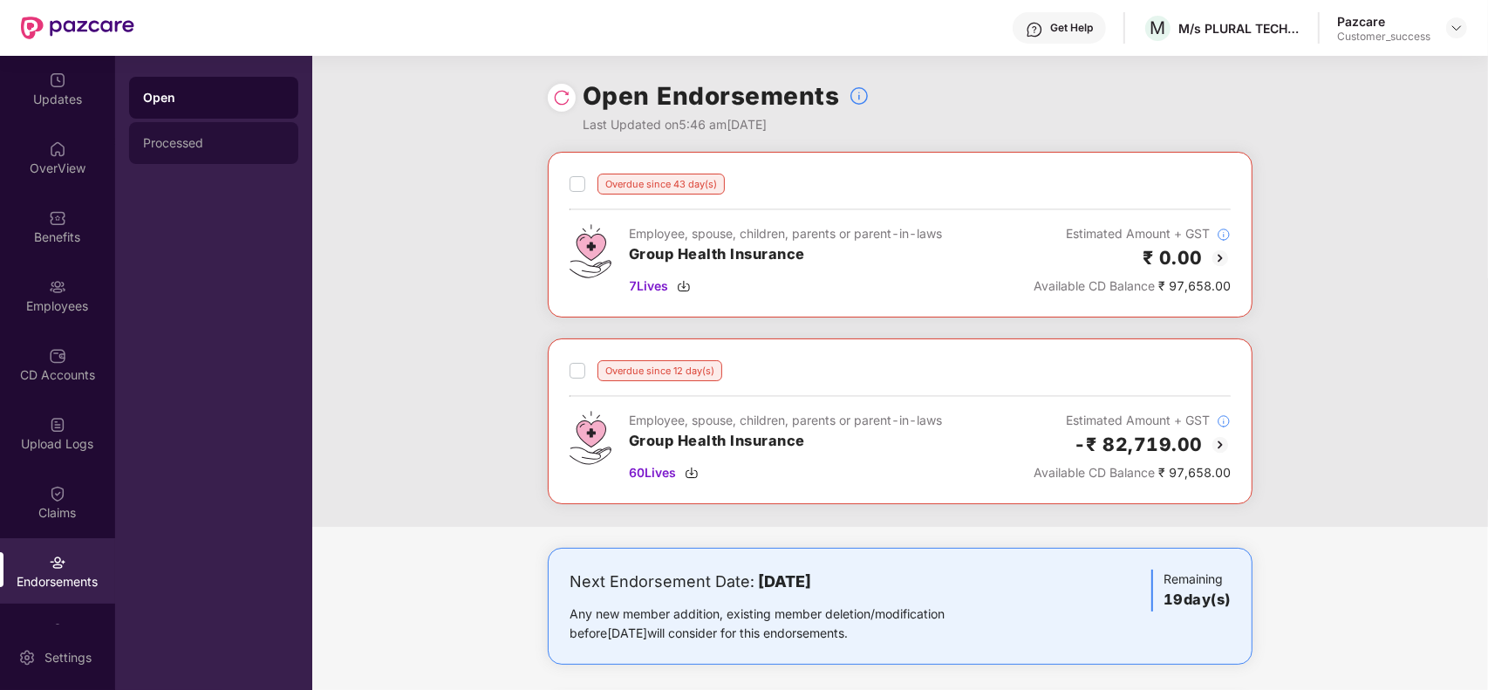
click at [205, 140] on div "Processed" at bounding box center [213, 143] width 141 height 14
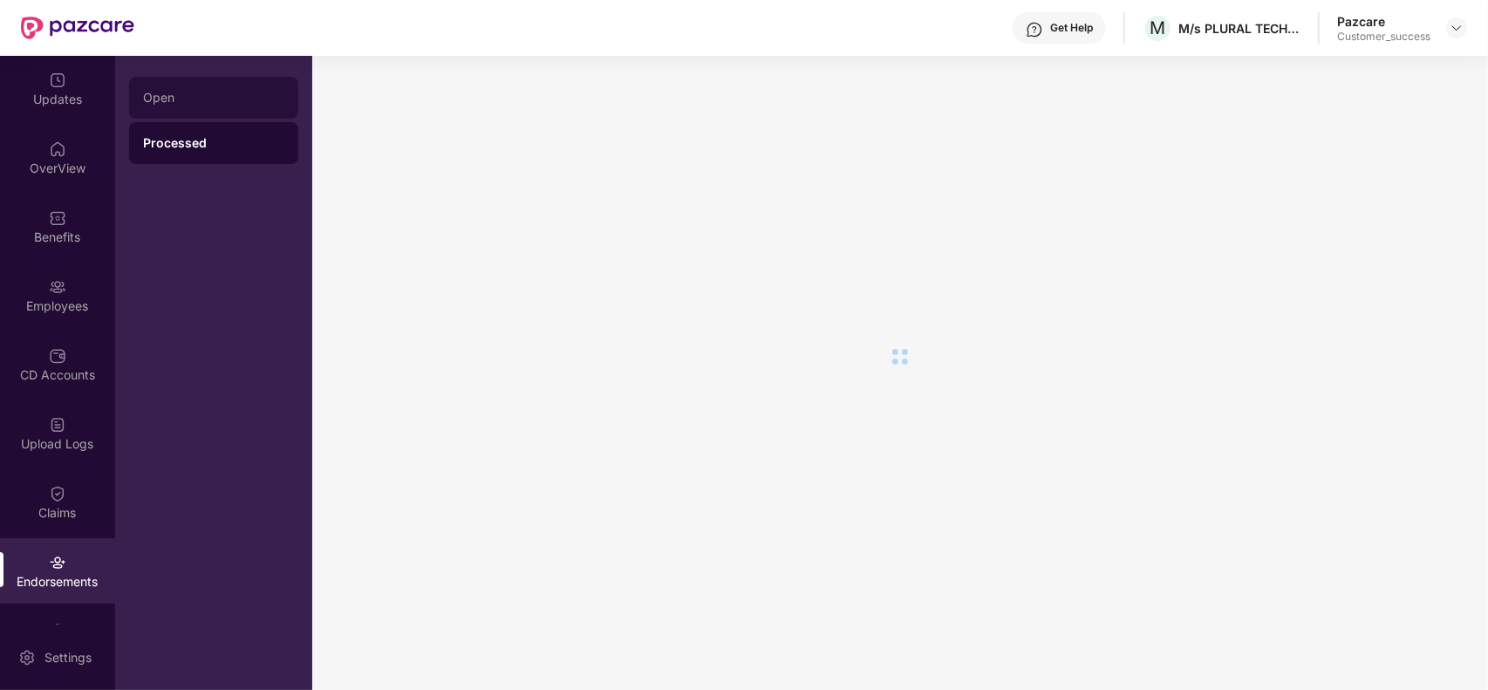
click at [188, 99] on div "Open" at bounding box center [213, 98] width 141 height 14
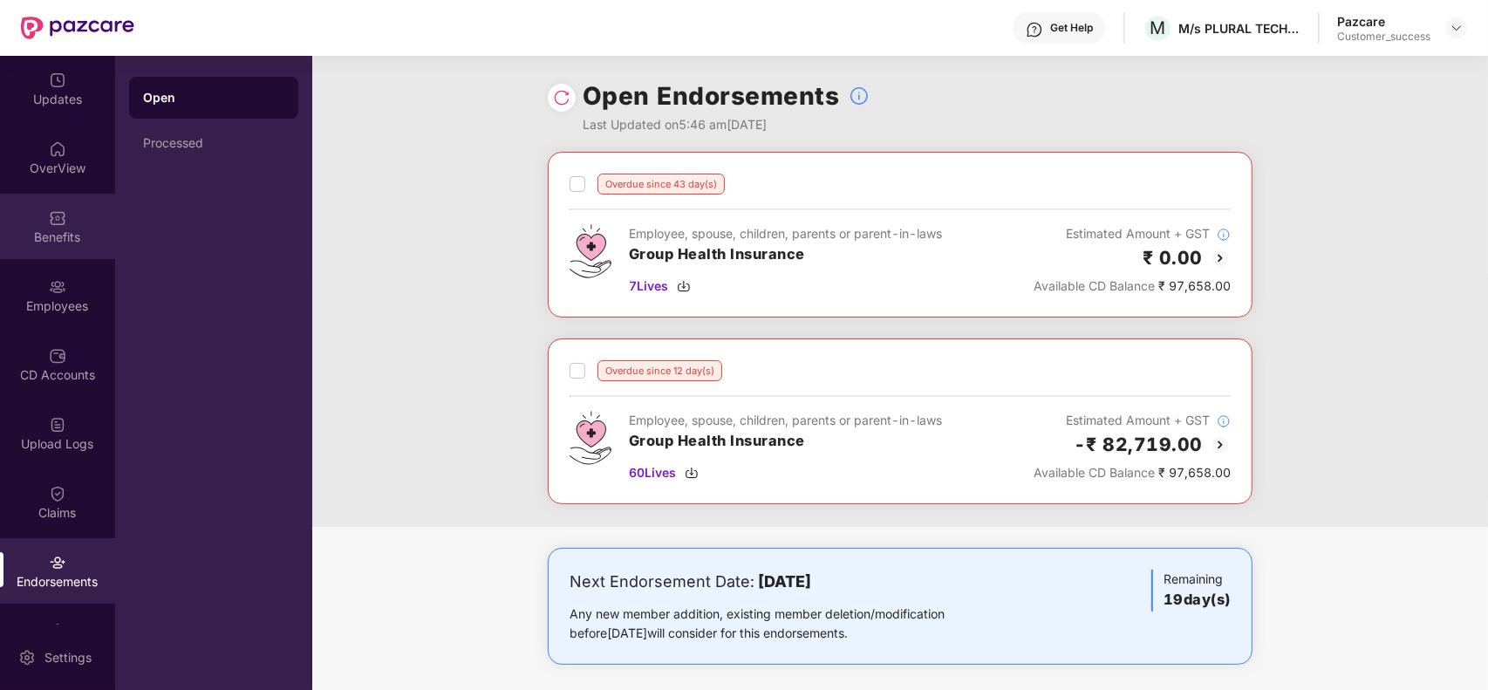
click at [44, 243] on div "Benefits" at bounding box center [57, 237] width 115 height 17
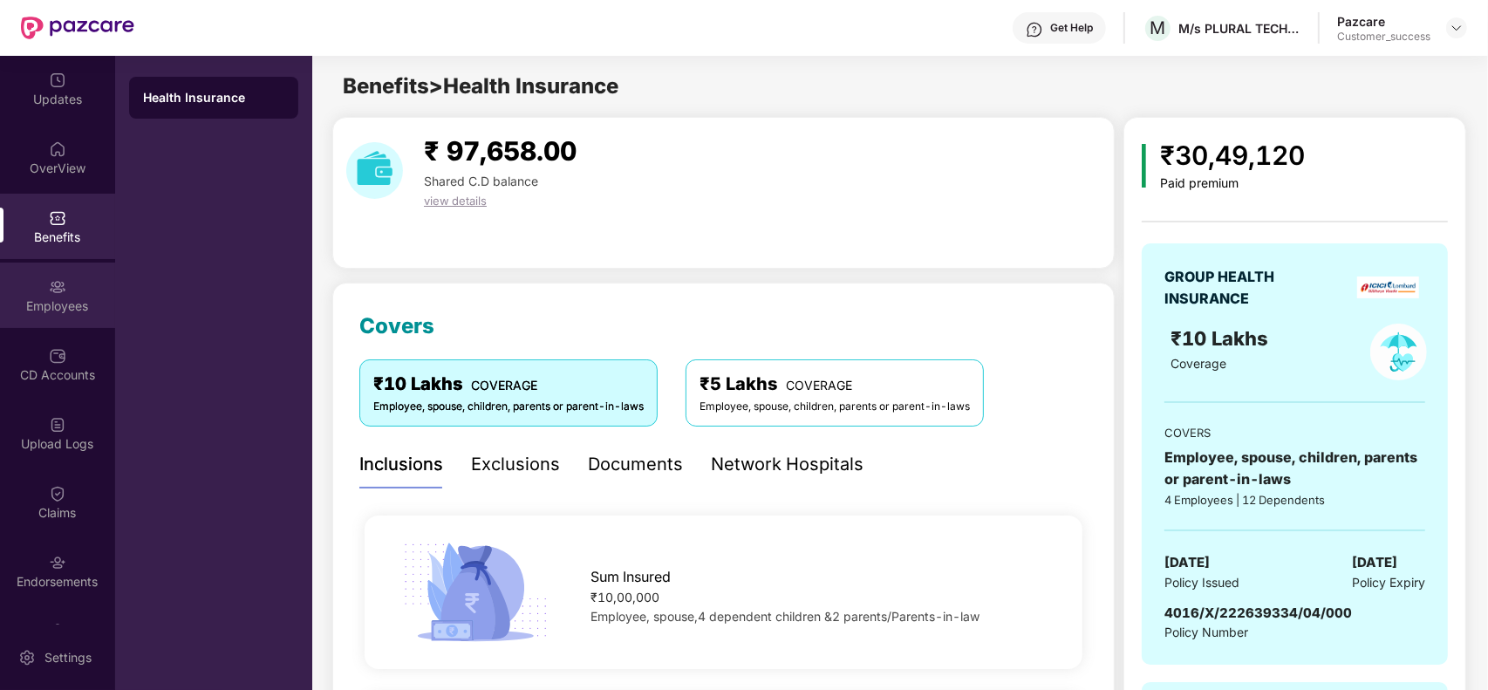
click at [68, 277] on div "Employees" at bounding box center [57, 295] width 115 height 65
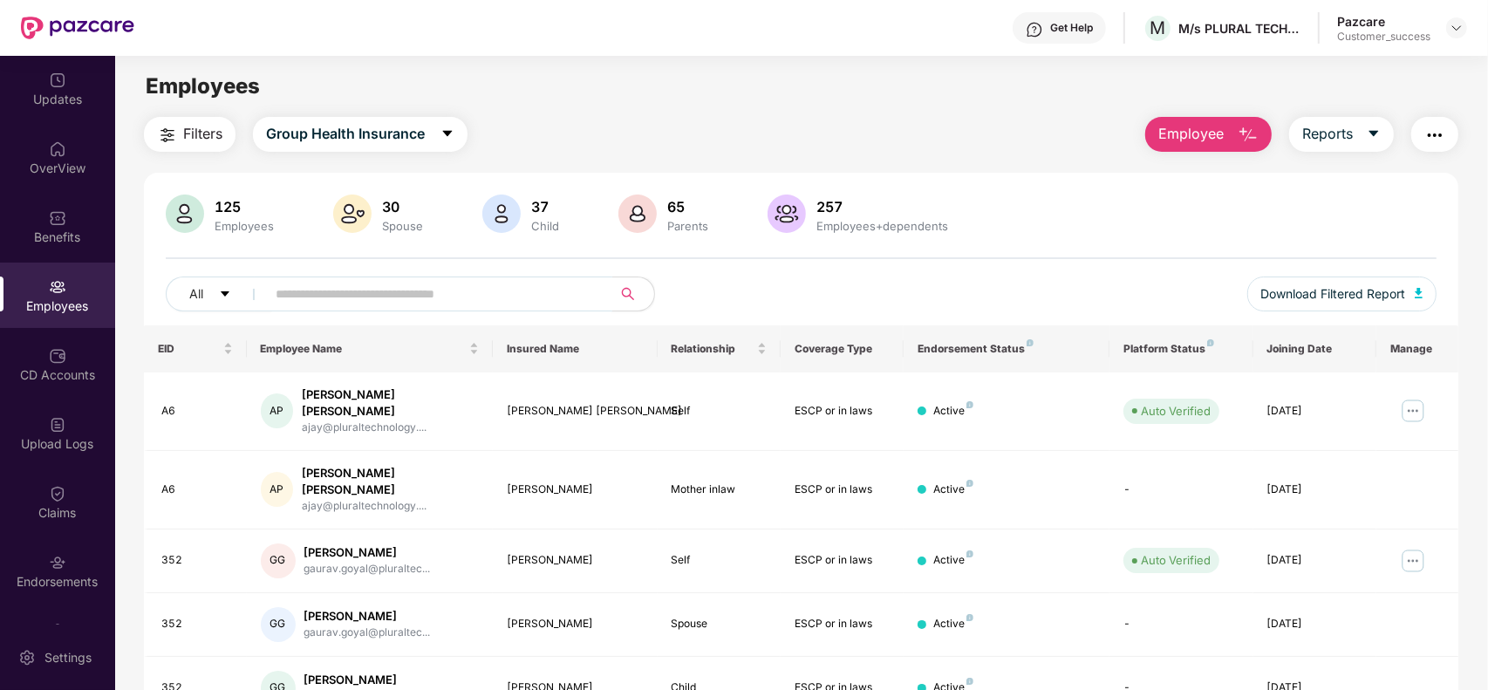
click at [471, 291] on input "text" at bounding box center [432, 294] width 313 height 26
paste input "**********"
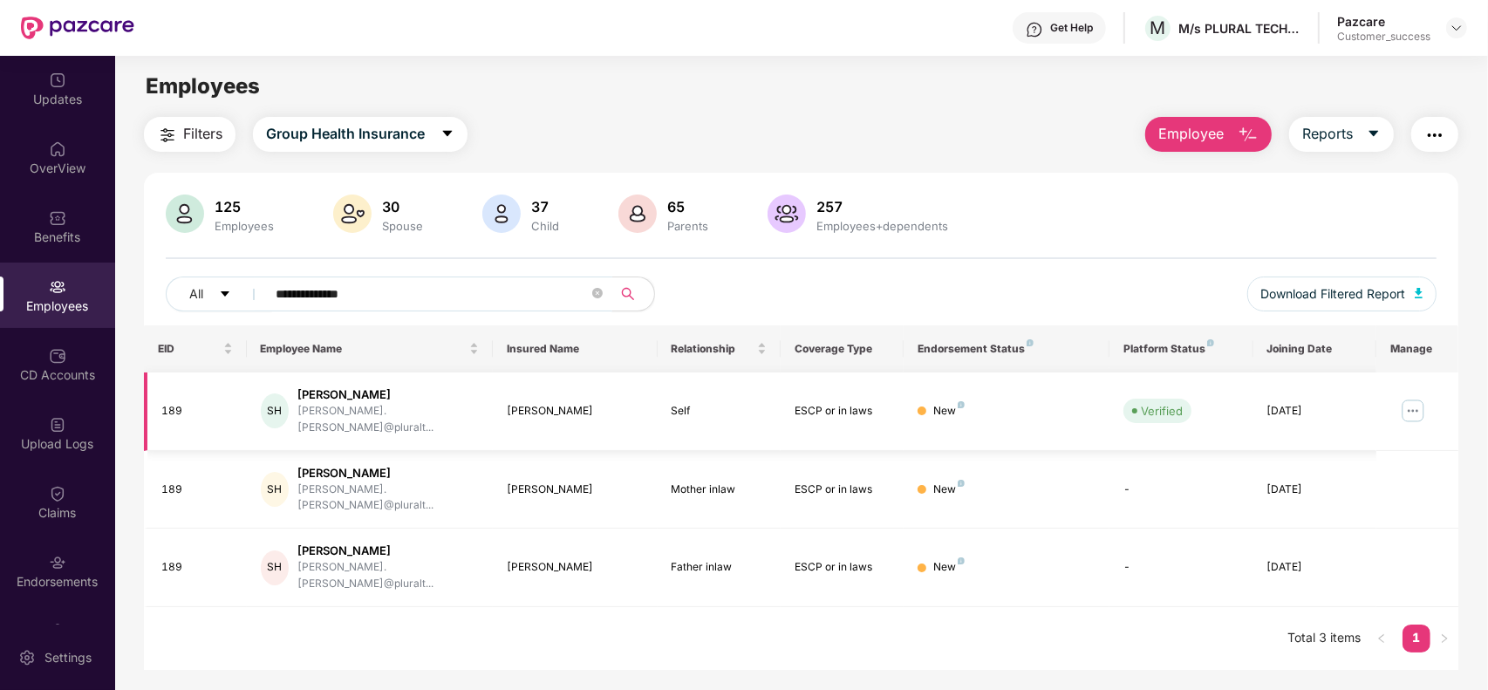
type input "**********"
click at [1418, 407] on img at bounding box center [1413, 411] width 28 height 28
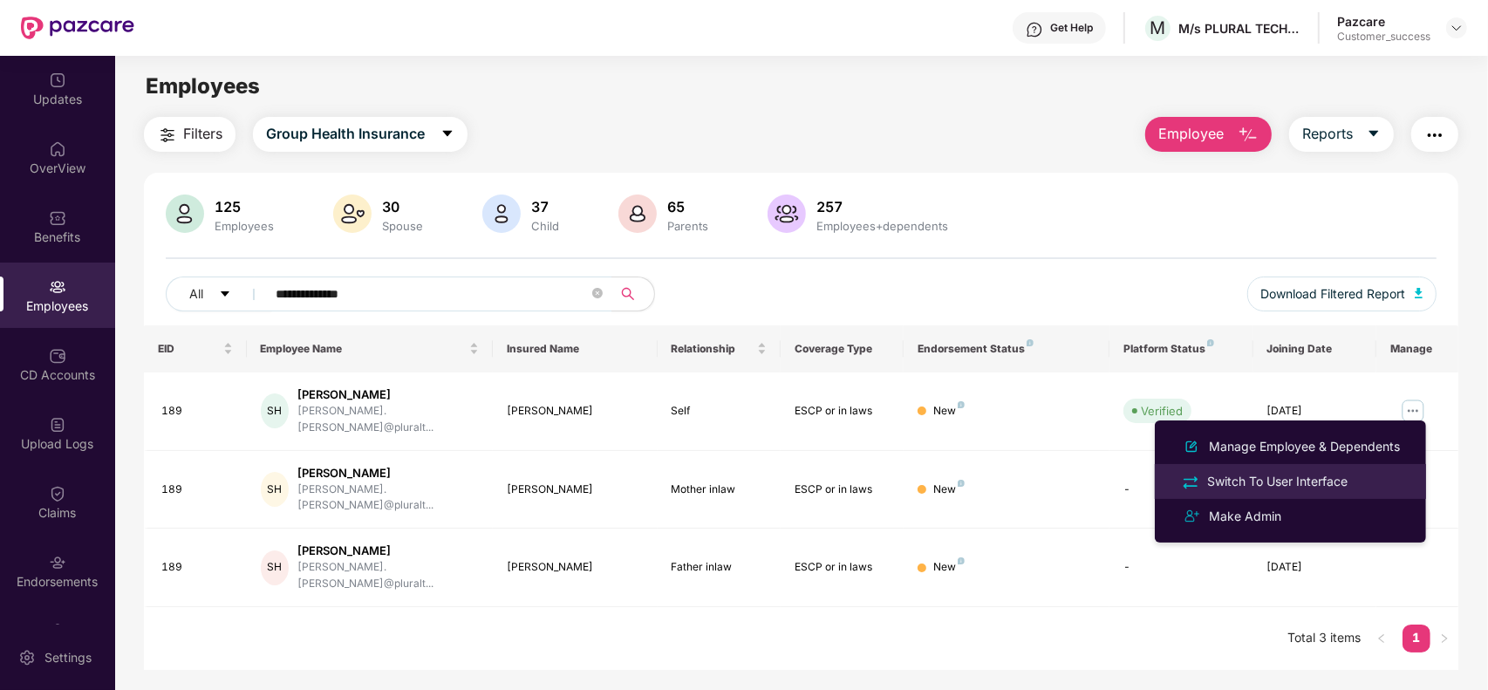
click at [1313, 477] on div "Switch To User Interface" at bounding box center [1277, 481] width 147 height 19
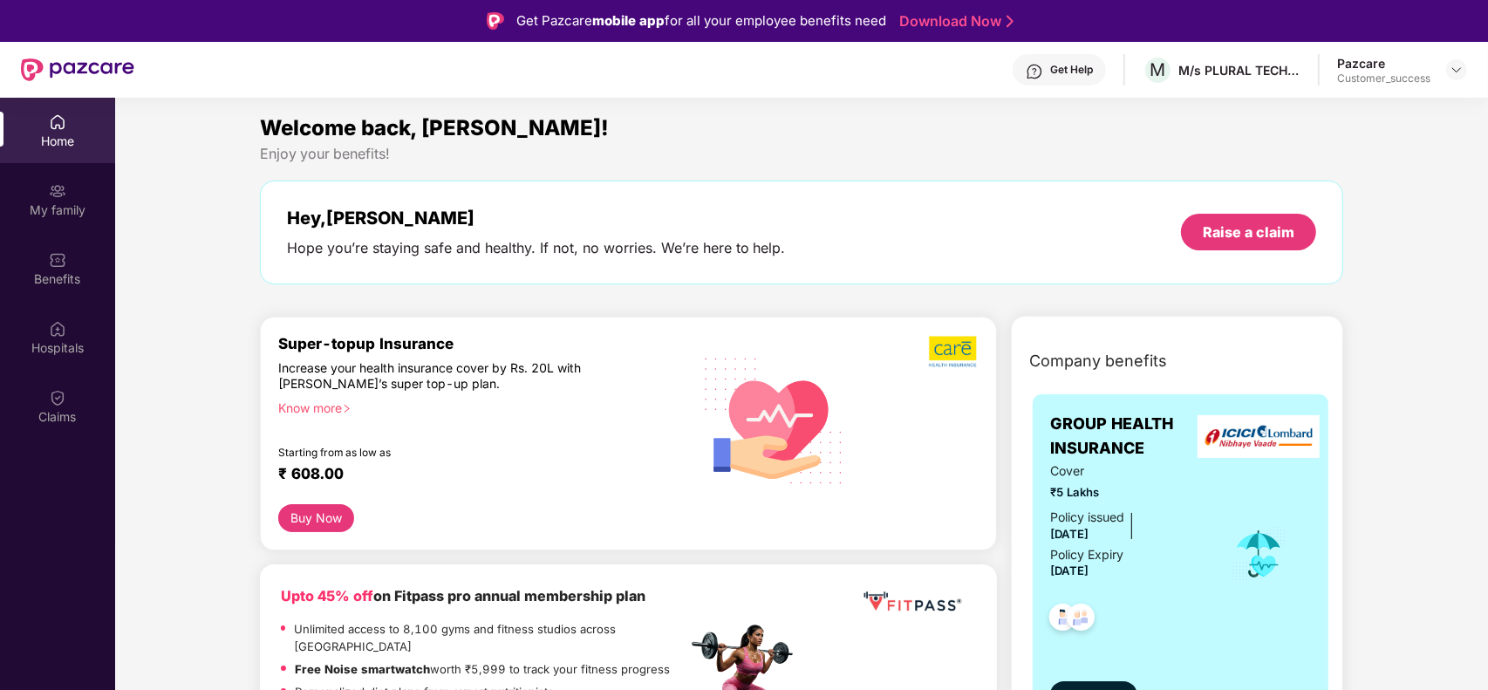
click at [1112, 393] on div "GROUP HEALTH INSURANCE Cover ₹5 Lakhs Policy issued [DATE] Policy Expiry [DATE]…" at bounding box center [1181, 567] width 325 height 366
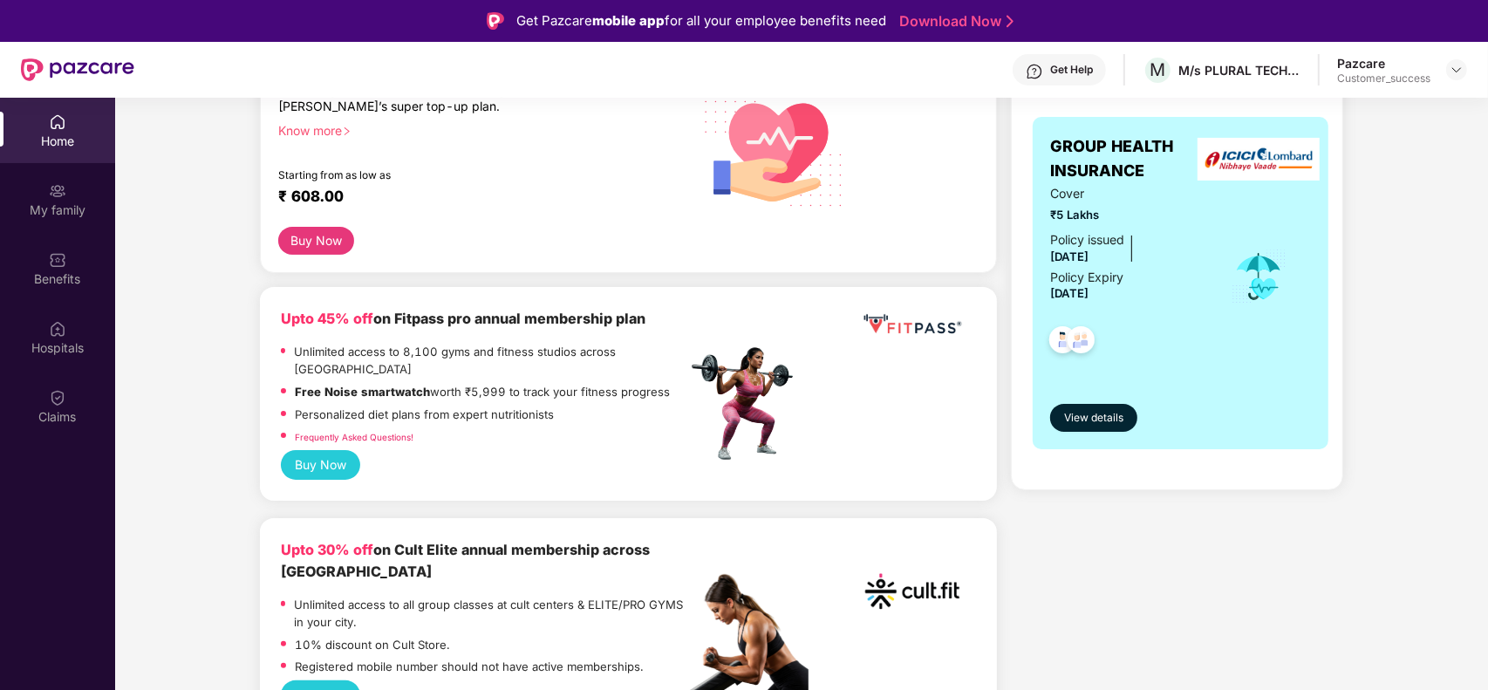
scroll to position [305, 0]
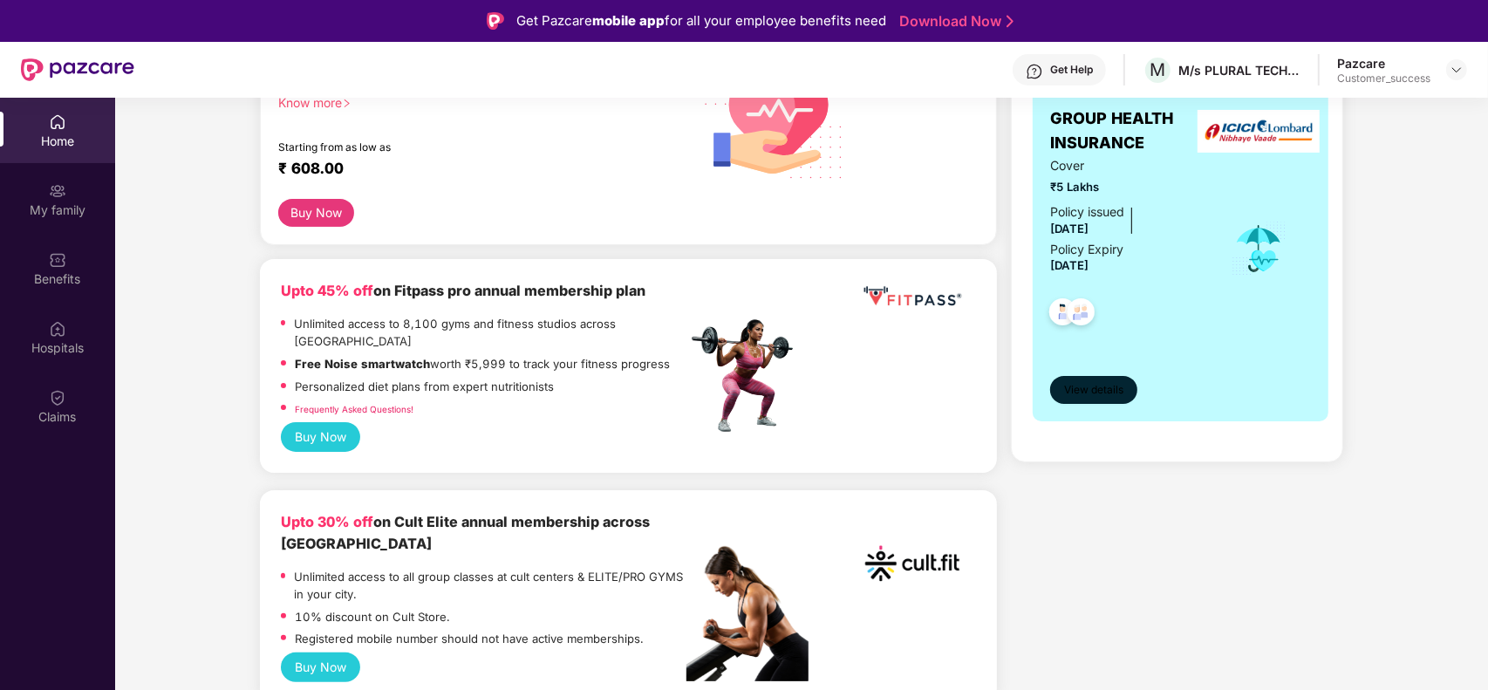
click at [1096, 393] on span "View details" at bounding box center [1093, 390] width 59 height 17
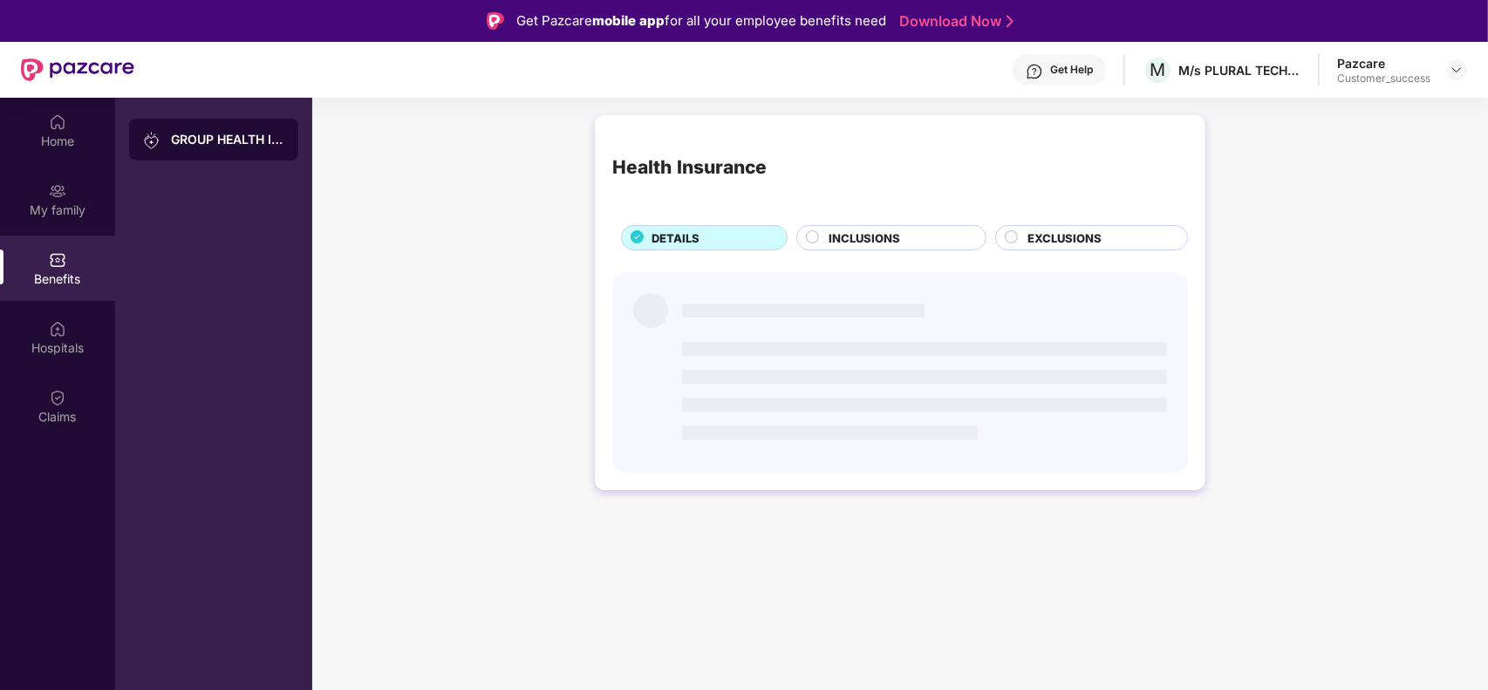
scroll to position [0, 0]
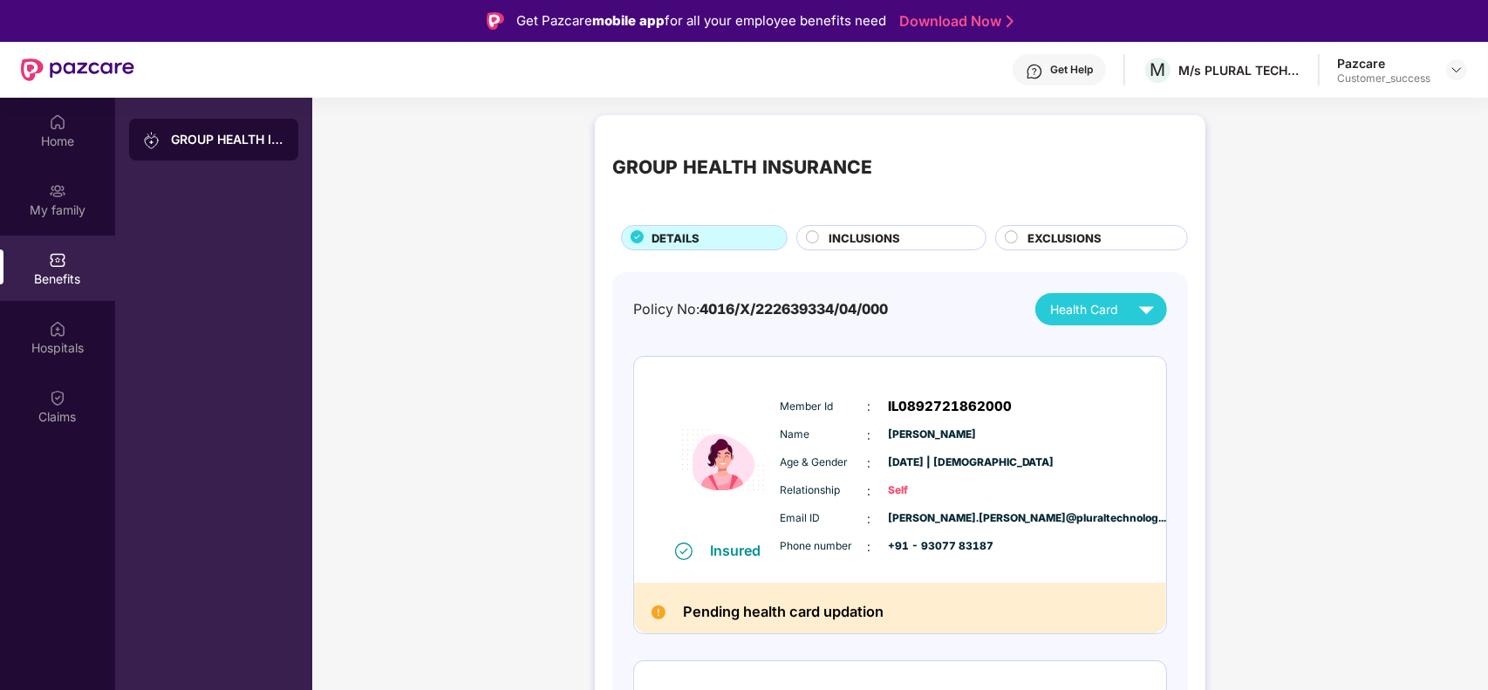
drag, startPoint x: 979, startPoint y: 432, endPoint x: 885, endPoint y: 430, distance: 93.4
click at [885, 430] on div "Name : [PERSON_NAME]" at bounding box center [953, 435] width 346 height 19
copy span "[PERSON_NAME]"
click at [66, 212] on div "My family" at bounding box center [57, 210] width 115 height 17
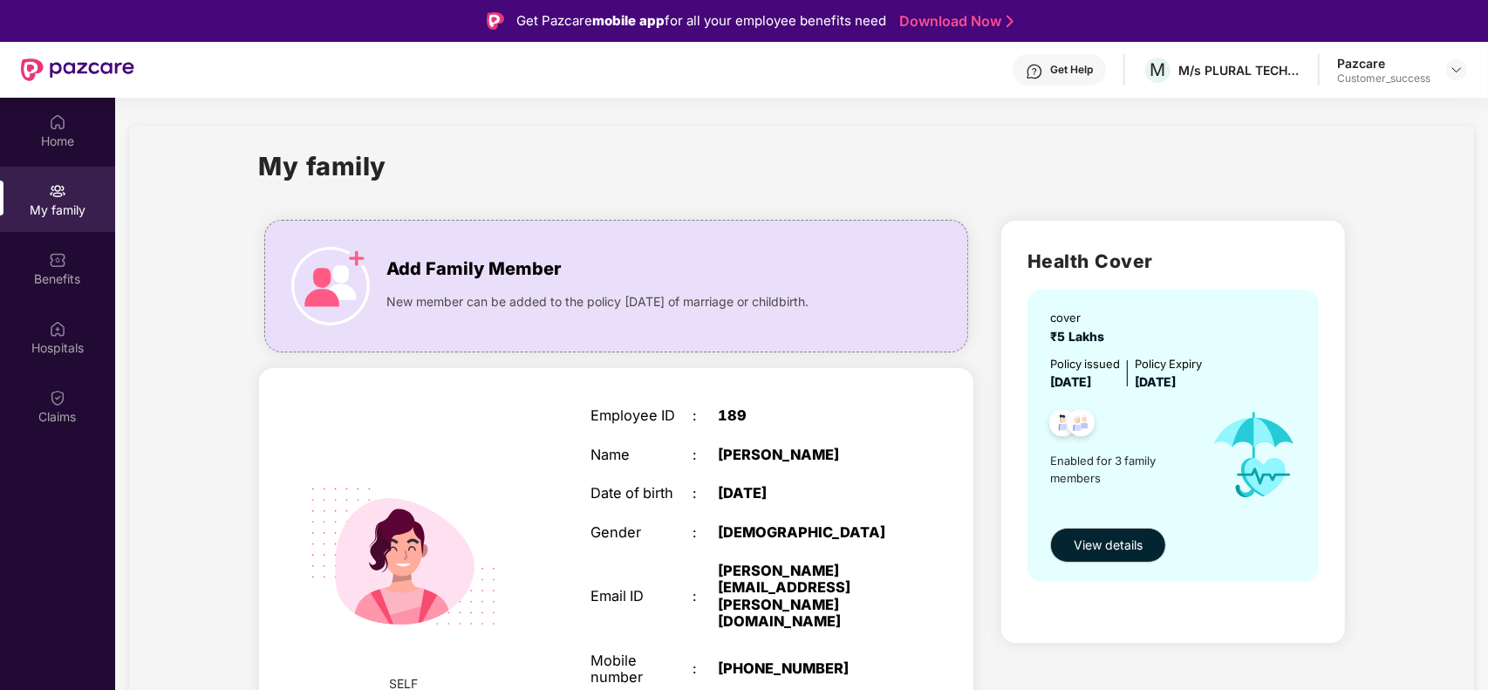
click at [739, 416] on div "189" at bounding box center [807, 415] width 178 height 17
copy div "189"
drag, startPoint x: 1205, startPoint y: 118, endPoint x: 1148, endPoint y: 103, distance: 58.6
click at [1148, 103] on div "M/s PLURAL TECHNOLOGY PRIVATE LIMITED" at bounding box center [1251, 109] width 218 height 41
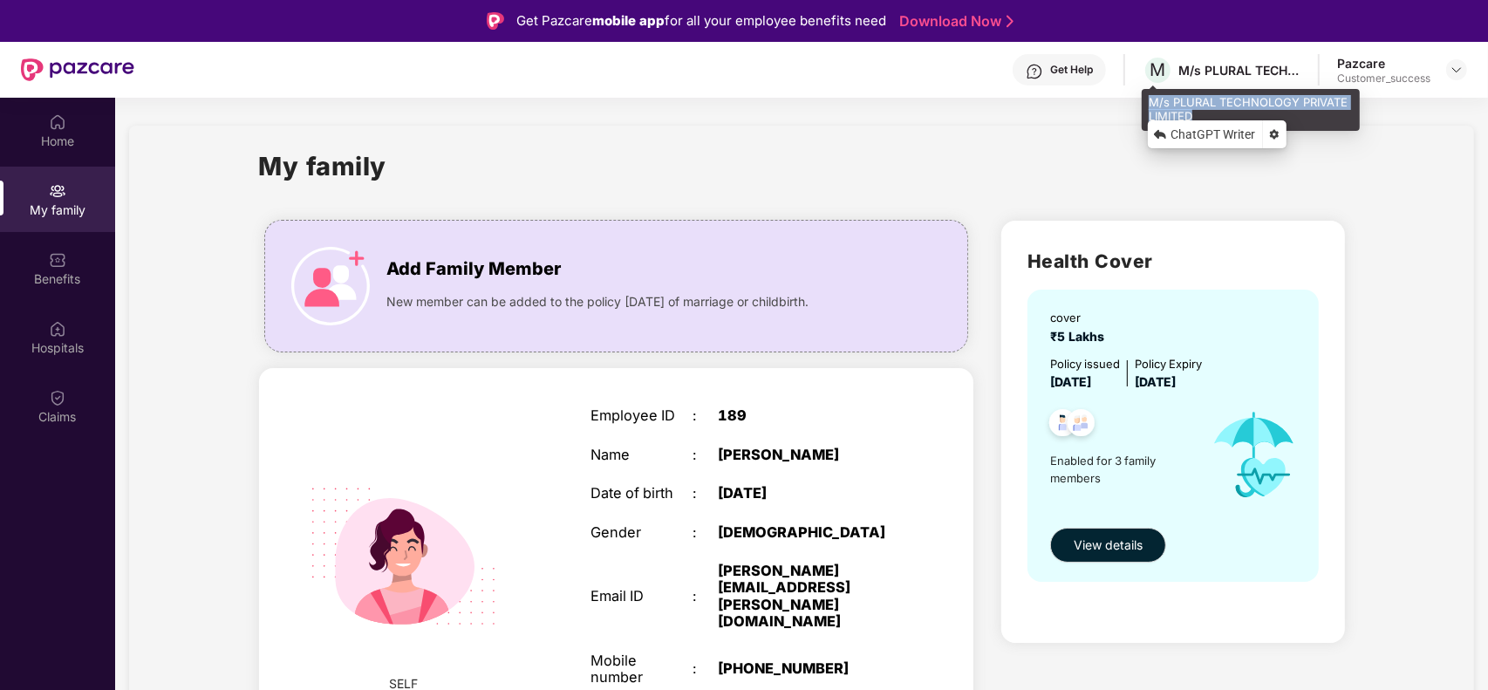
copy div "M/s PLURAL TECHNOLOGY PRIVATE LIMITED"
